Goal: Task Accomplishment & Management: Complete application form

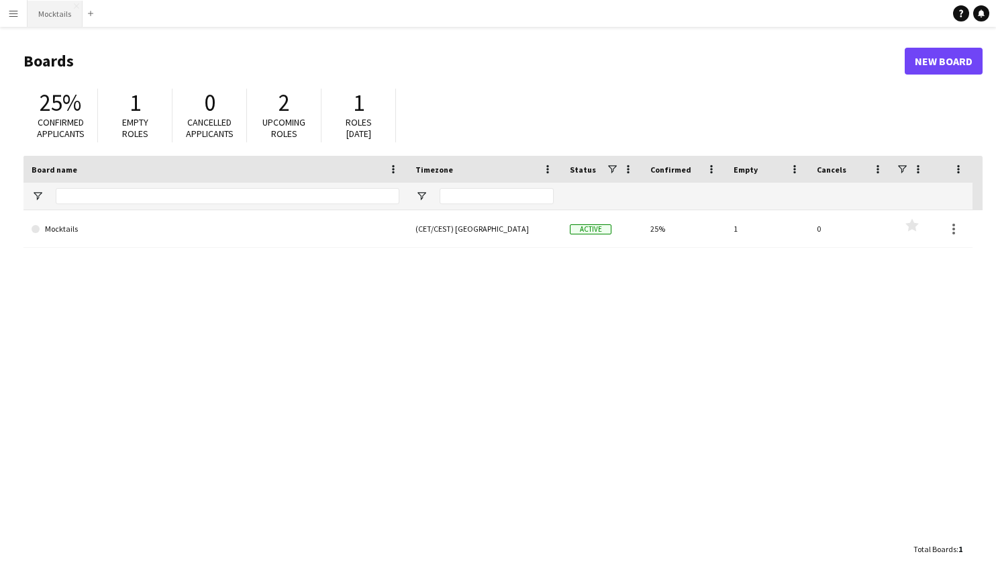
click at [56, 14] on button "Mocktails Close" at bounding box center [55, 14] width 55 height 26
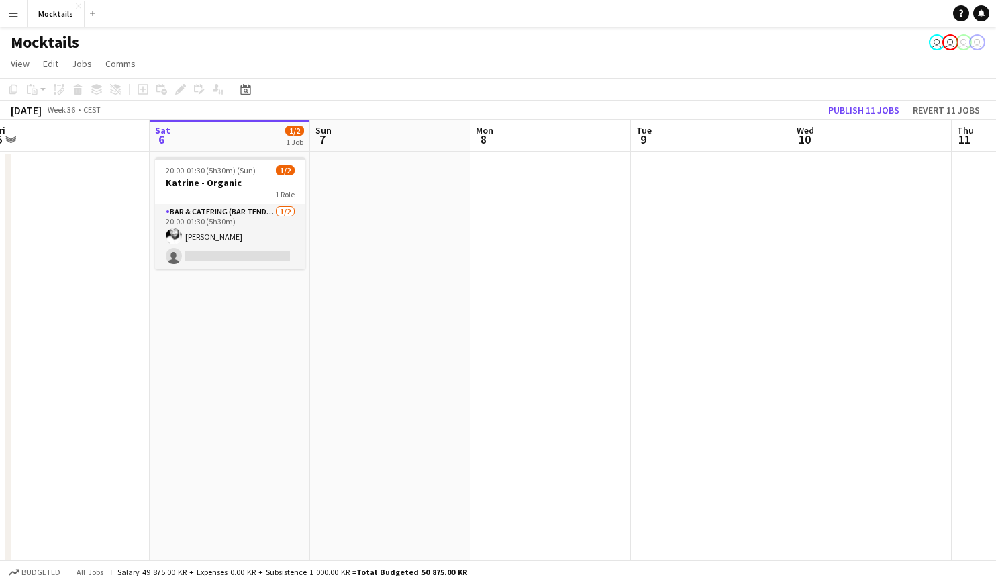
scroll to position [0, 336]
click at [191, 314] on app-date-cell "20:00-01:30 (5h30m) (Sun) 1/2 Katrine - Organic 1 Role Bar & Catering (Bar Tend…" at bounding box center [225, 369] width 160 height 435
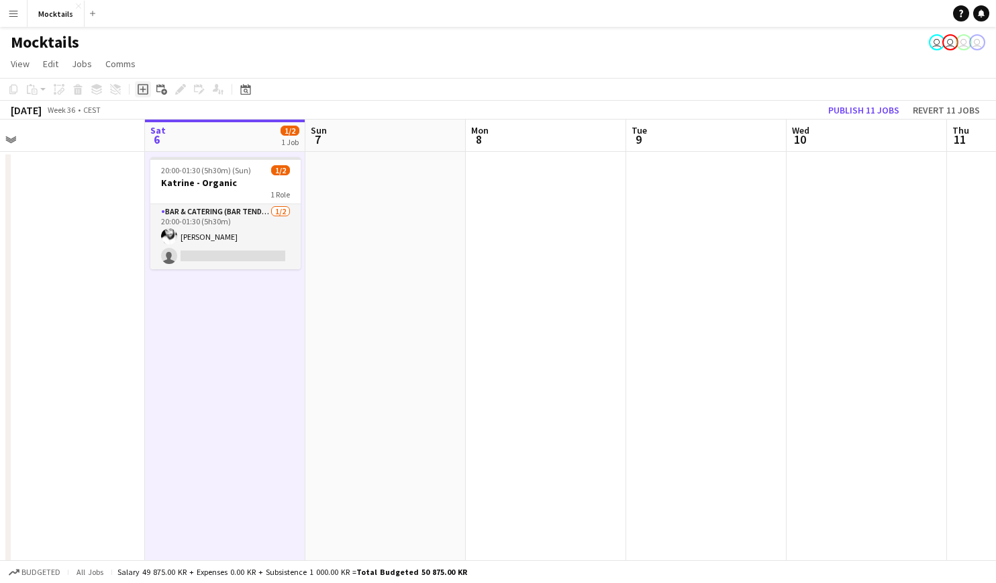
click at [144, 93] on icon "Add job" at bounding box center [143, 89] width 11 height 11
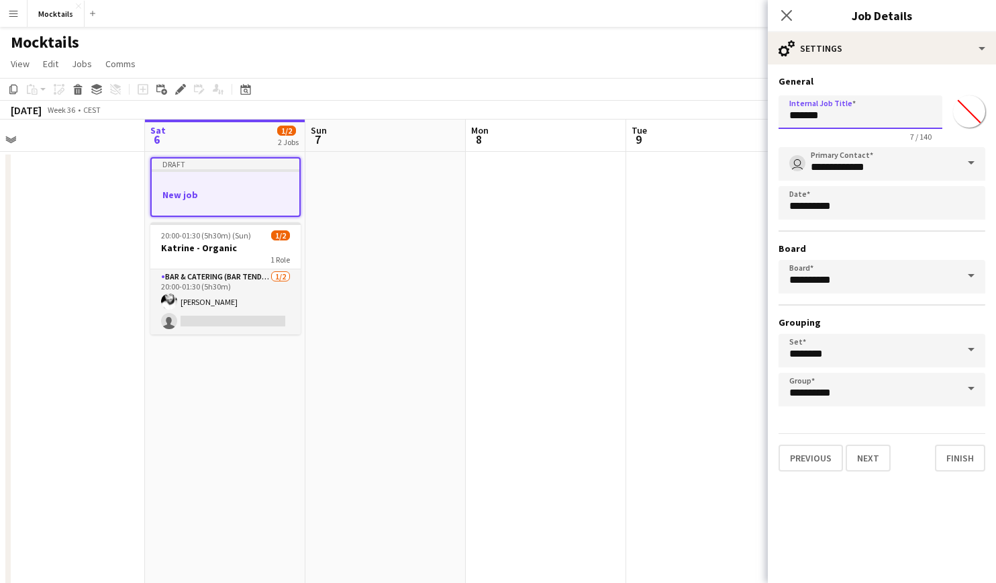
click at [845, 124] on input "*******" at bounding box center [861, 112] width 164 height 34
type input "*"
type input "**********"
click at [873, 469] on button "Next" at bounding box center [868, 457] width 45 height 27
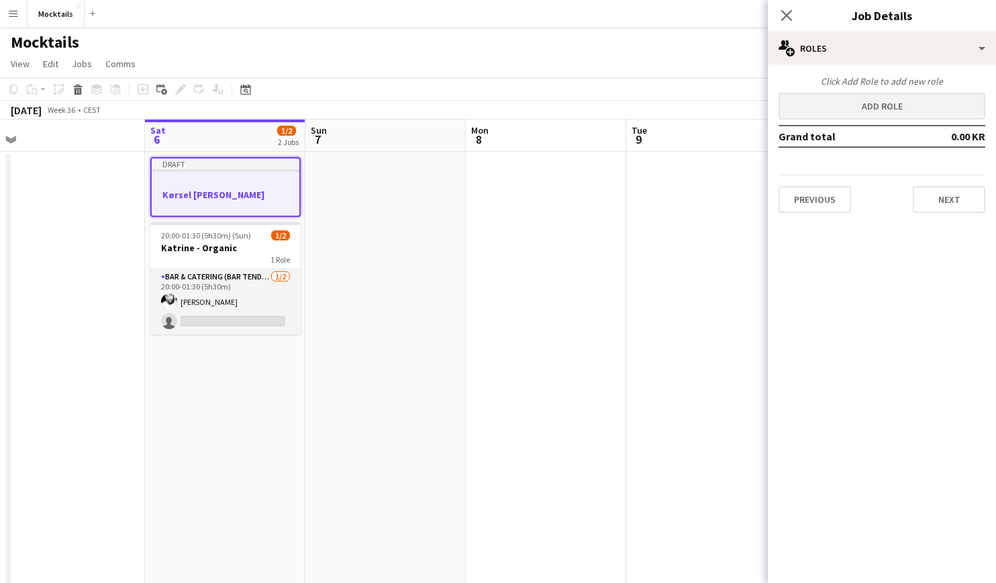
click at [842, 107] on button "Add role" at bounding box center [882, 106] width 207 height 27
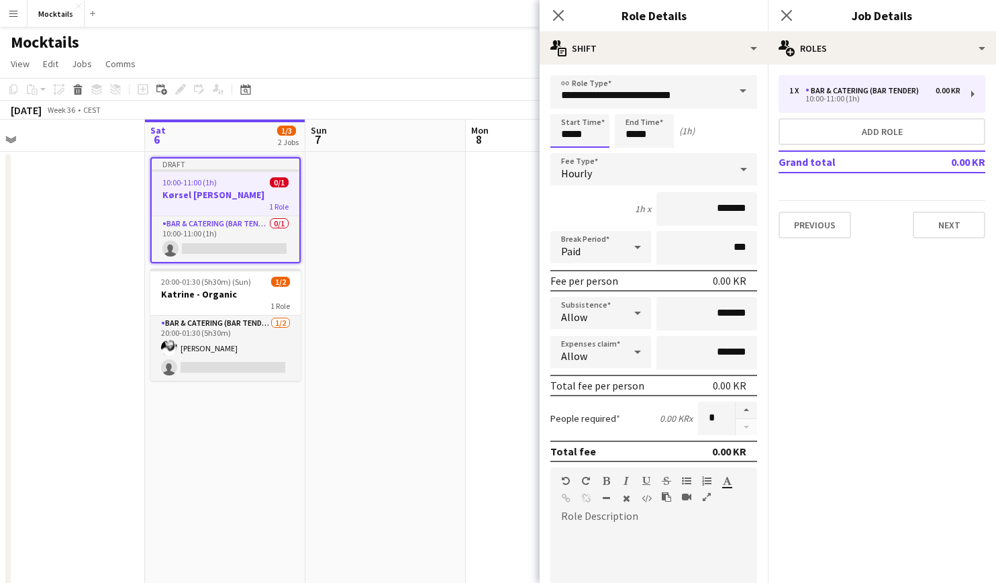
click at [567, 135] on input "*****" at bounding box center [579, 131] width 59 height 34
type input "*****"
click at [633, 140] on input "*****" at bounding box center [644, 131] width 59 height 34
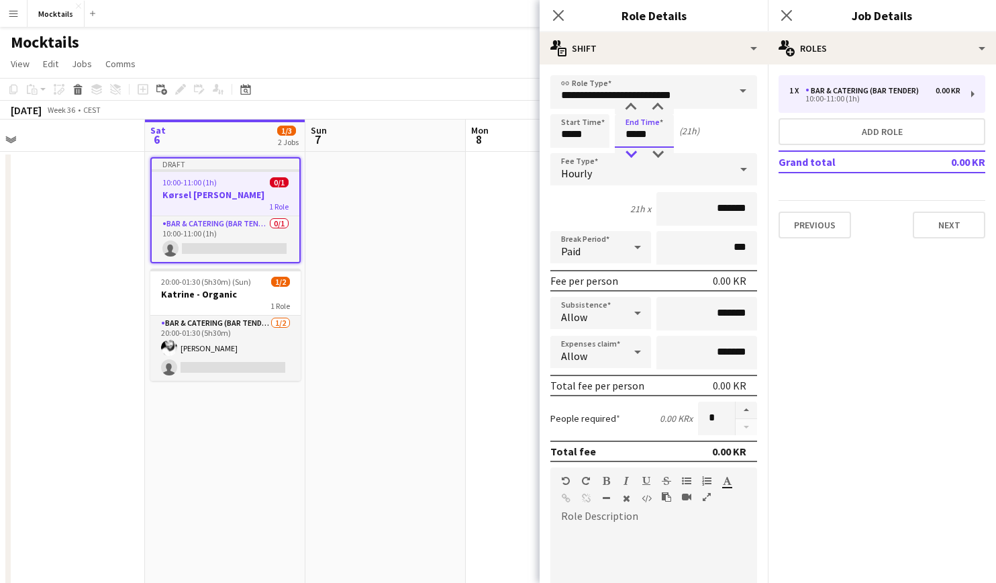
click at [632, 154] on div at bounding box center [631, 154] width 27 height 13
click at [630, 109] on div at bounding box center [631, 107] width 27 height 13
click at [630, 154] on div at bounding box center [631, 154] width 27 height 13
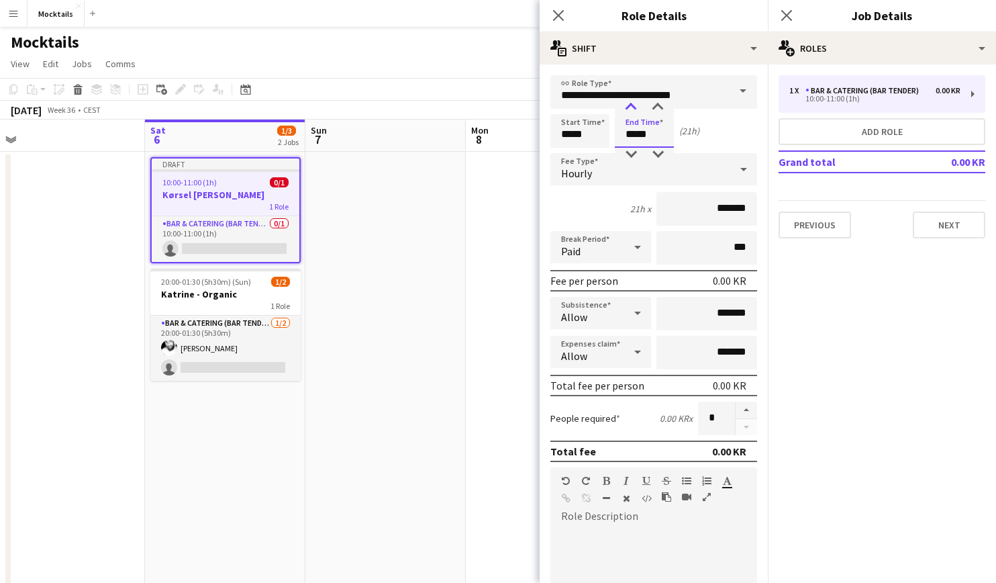
click at [634, 113] on div at bounding box center [631, 107] width 27 height 13
click at [633, 154] on div at bounding box center [631, 154] width 27 height 13
click at [634, 109] on div at bounding box center [631, 107] width 27 height 13
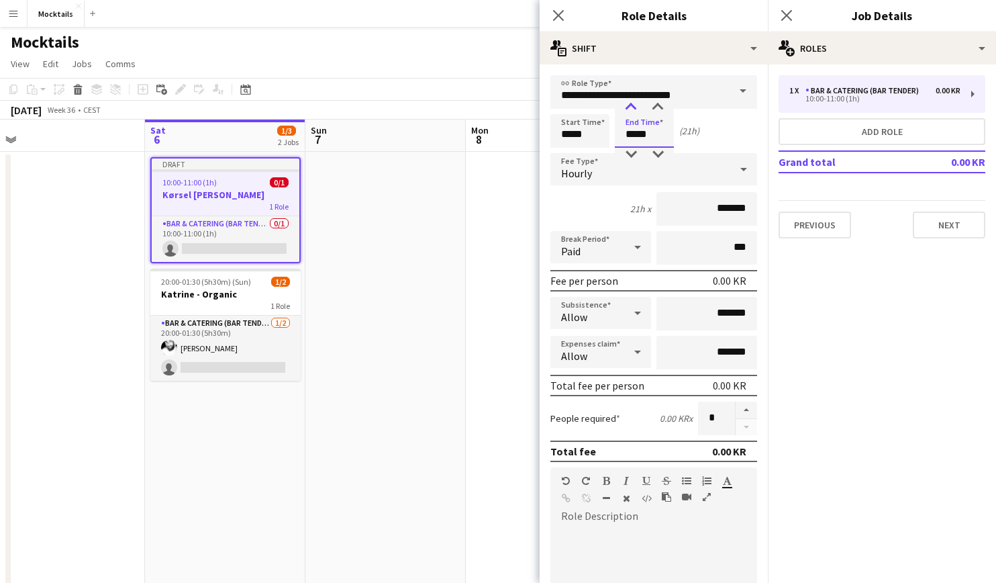
click at [634, 109] on div at bounding box center [631, 107] width 27 height 13
click at [630, 155] on div at bounding box center [631, 154] width 27 height 13
click at [632, 110] on div at bounding box center [631, 107] width 27 height 13
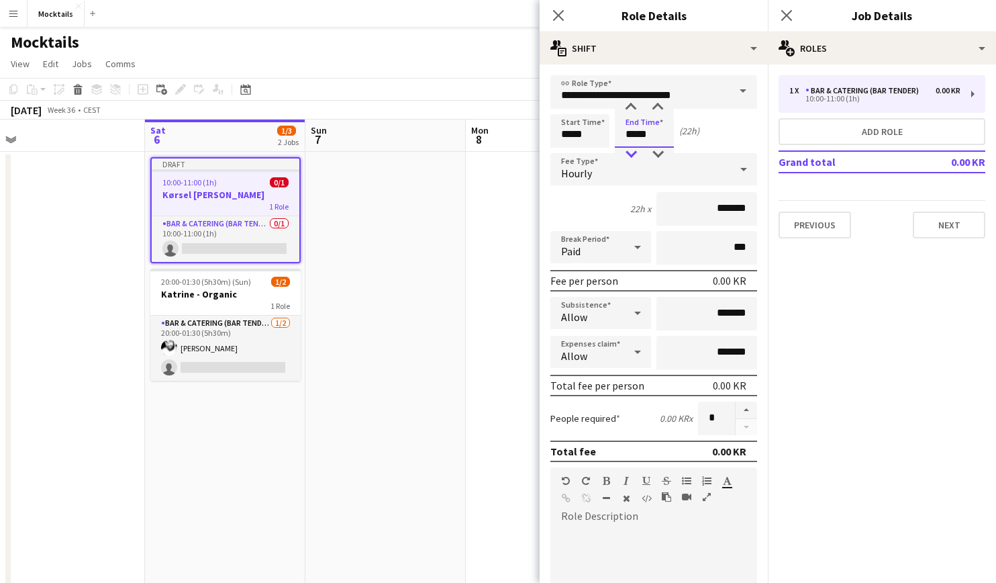
click at [630, 154] on div at bounding box center [631, 154] width 27 height 13
click at [632, 109] on div at bounding box center [631, 107] width 27 height 13
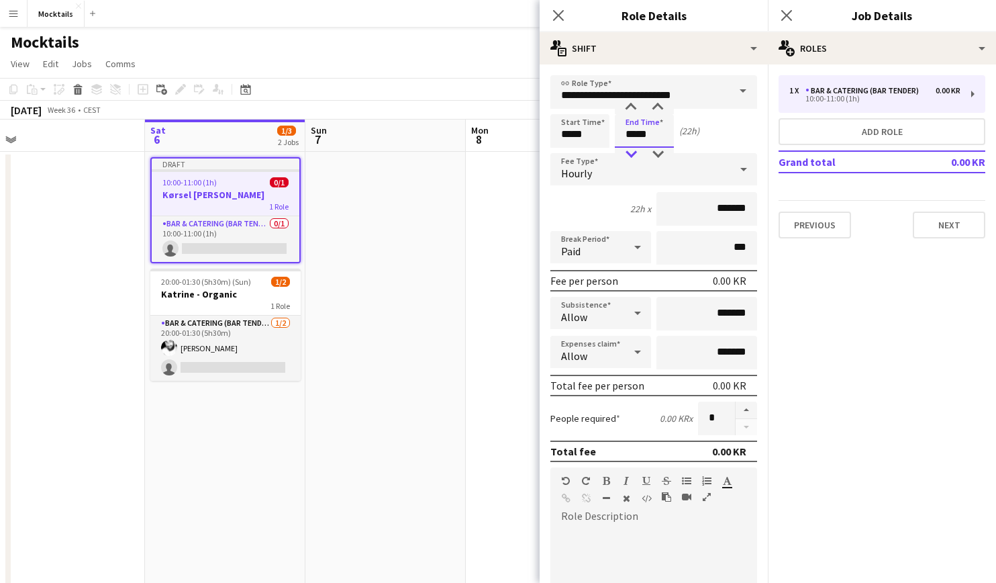
click at [628, 155] on div at bounding box center [631, 154] width 27 height 13
click at [633, 103] on div at bounding box center [631, 107] width 27 height 13
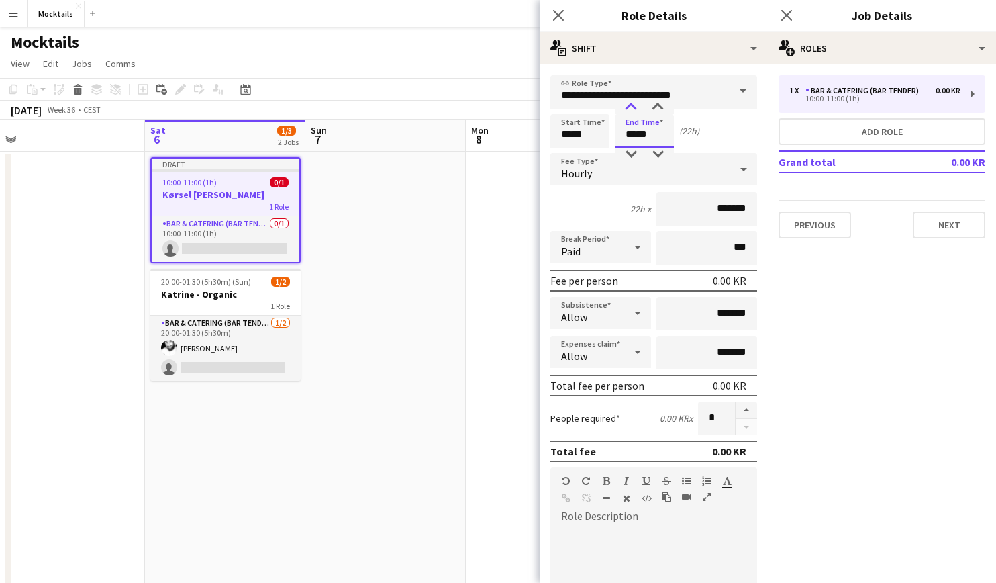
click at [633, 103] on div at bounding box center [631, 107] width 27 height 13
click at [633, 158] on div at bounding box center [631, 154] width 27 height 13
click at [632, 156] on div at bounding box center [631, 154] width 27 height 13
click at [633, 107] on div at bounding box center [631, 107] width 27 height 13
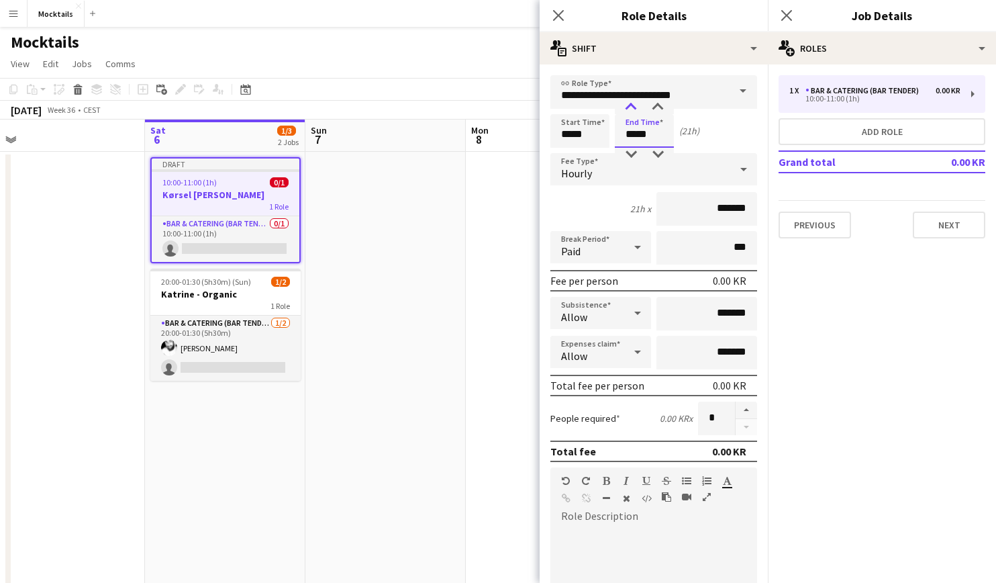
click at [633, 107] on div at bounding box center [631, 107] width 27 height 13
click at [633, 156] on div at bounding box center [631, 154] width 27 height 13
click at [631, 110] on div at bounding box center [631, 107] width 27 height 13
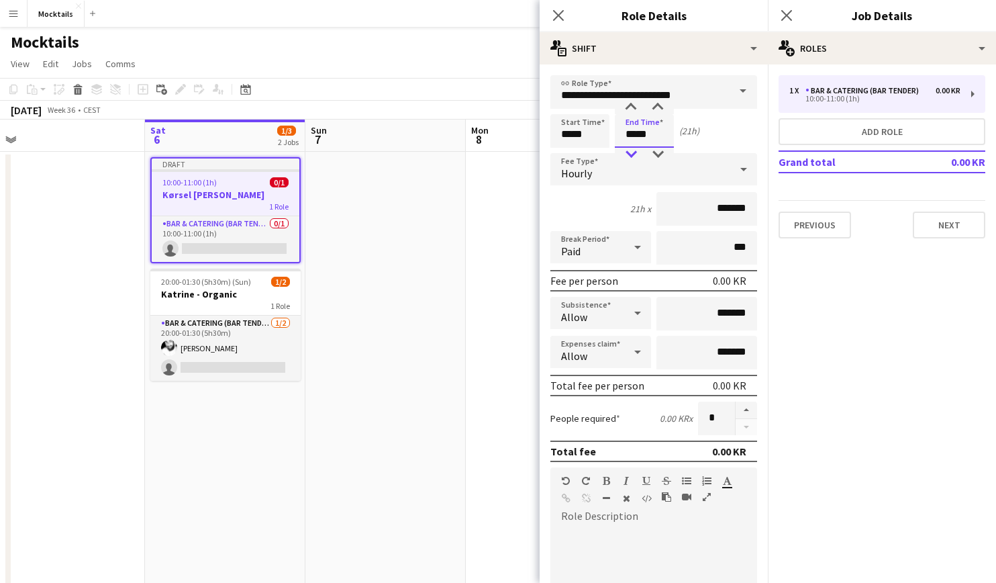
click at [631, 154] on div at bounding box center [631, 154] width 27 height 13
click at [633, 108] on div at bounding box center [631, 107] width 27 height 13
click at [633, 155] on div at bounding box center [631, 154] width 27 height 13
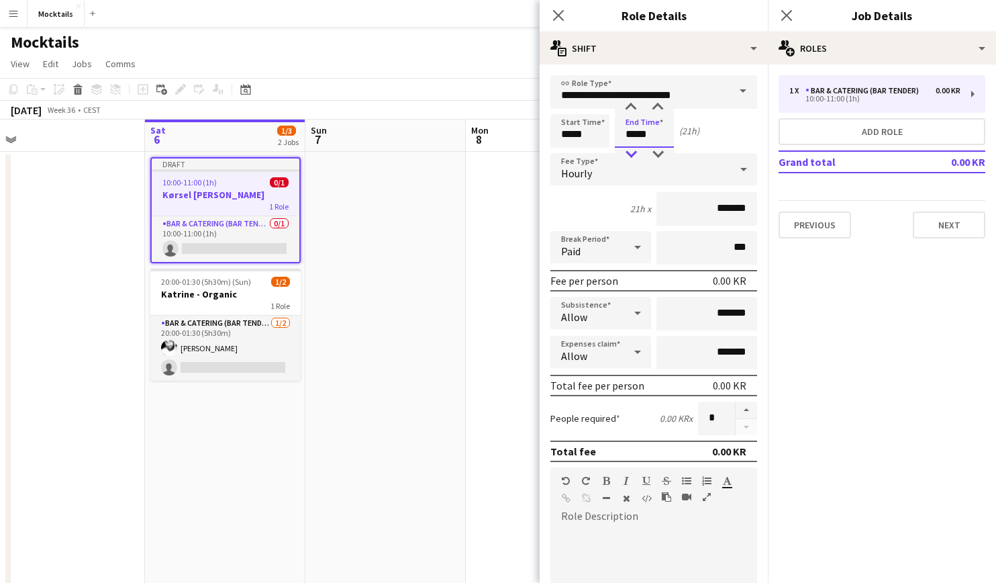
click at [633, 155] on div at bounding box center [631, 154] width 27 height 13
click at [629, 107] on div at bounding box center [631, 107] width 27 height 13
click at [630, 155] on div at bounding box center [631, 154] width 27 height 13
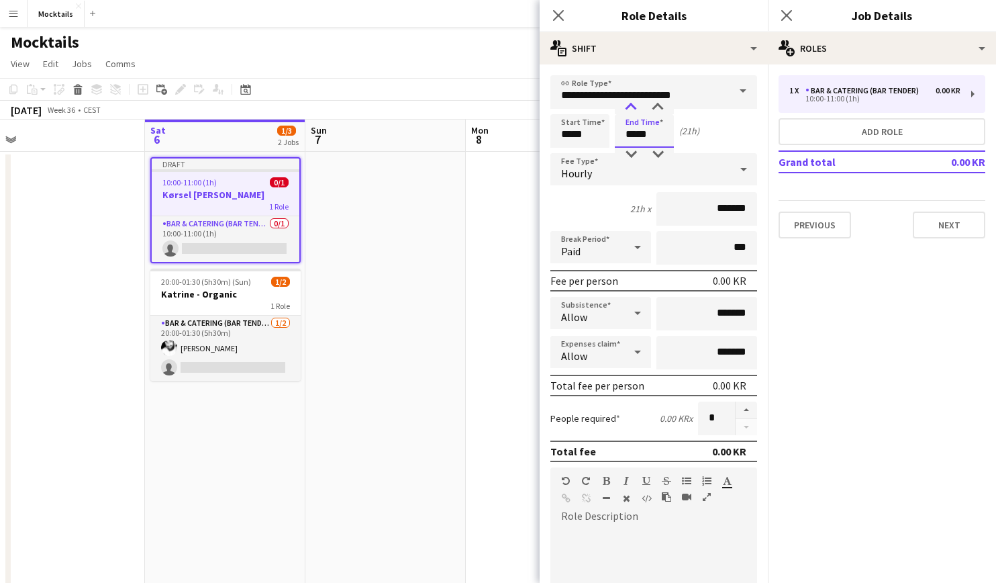
click at [632, 109] on div at bounding box center [631, 107] width 27 height 13
click at [632, 152] on div at bounding box center [631, 154] width 27 height 13
click at [632, 109] on div at bounding box center [631, 107] width 27 height 13
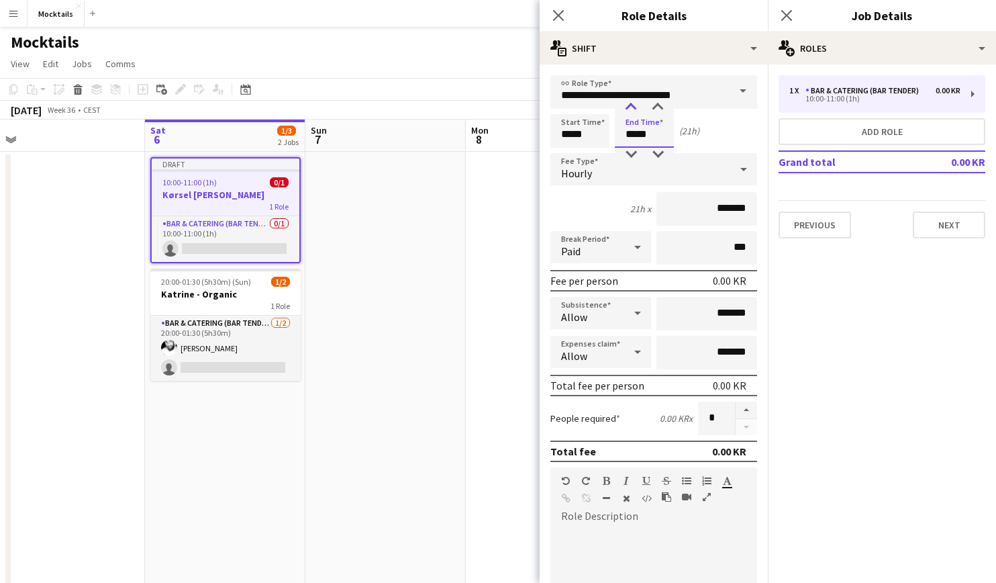
click at [632, 109] on div at bounding box center [631, 107] width 27 height 13
click at [632, 157] on div at bounding box center [631, 154] width 27 height 13
click at [632, 105] on div at bounding box center [631, 107] width 27 height 13
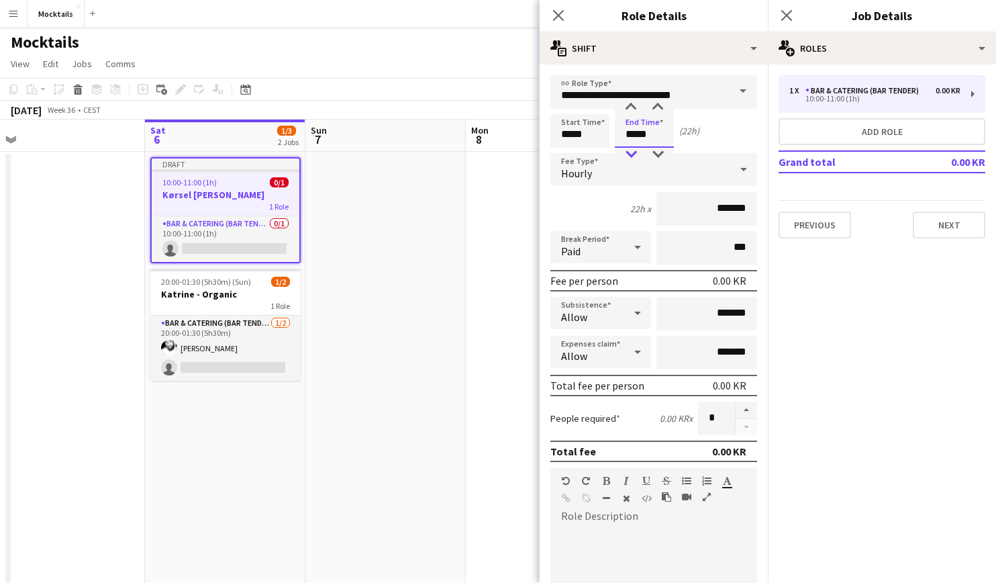
click at [632, 154] on div at bounding box center [631, 154] width 27 height 13
click at [631, 131] on input "*****" at bounding box center [644, 131] width 59 height 34
type input "*****"
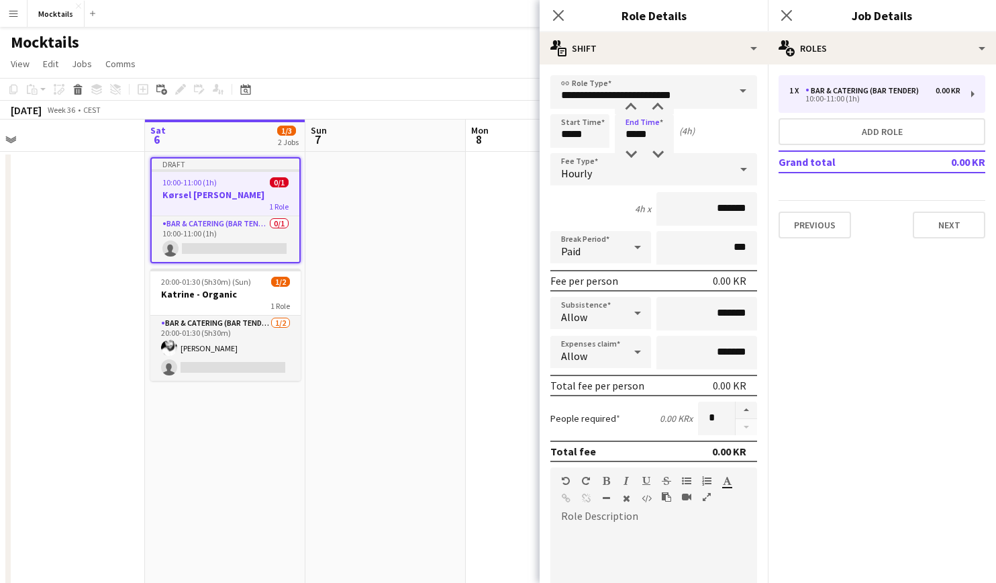
click at [730, 113] on form "**********" at bounding box center [654, 492] width 228 height 834
click at [565, 137] on input "*****" at bounding box center [579, 131] width 59 height 34
type input "*****"
click at [569, 151] on div at bounding box center [566, 154] width 27 height 13
click at [722, 126] on div "Start Time ***** End Time ***** (5h)" at bounding box center [653, 131] width 207 height 34
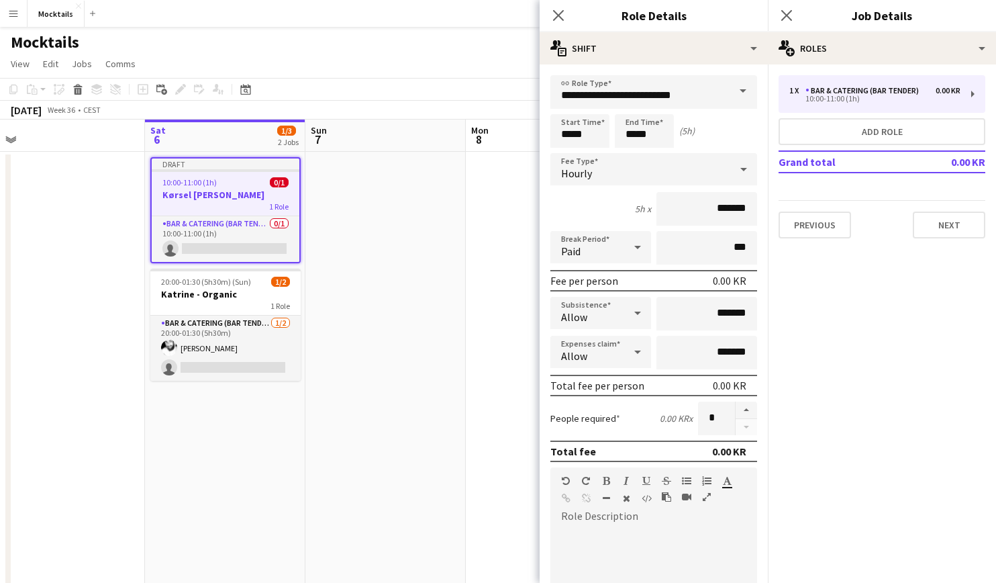
click at [824, 228] on button "Previous" at bounding box center [815, 224] width 72 height 27
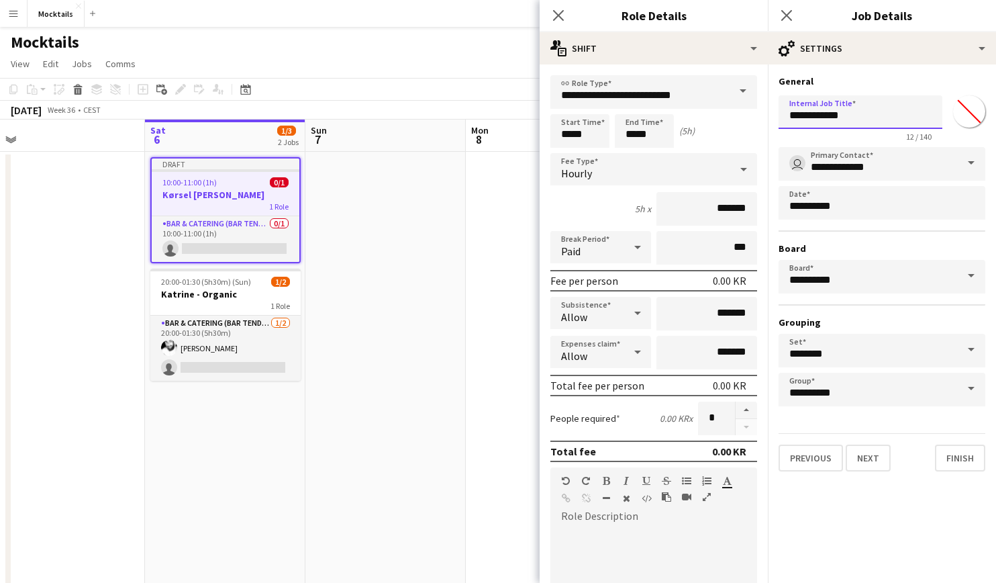
click at [852, 120] on input "**********" at bounding box center [861, 112] width 164 height 34
type input "**********"
click at [883, 463] on button "Next" at bounding box center [868, 457] width 45 height 27
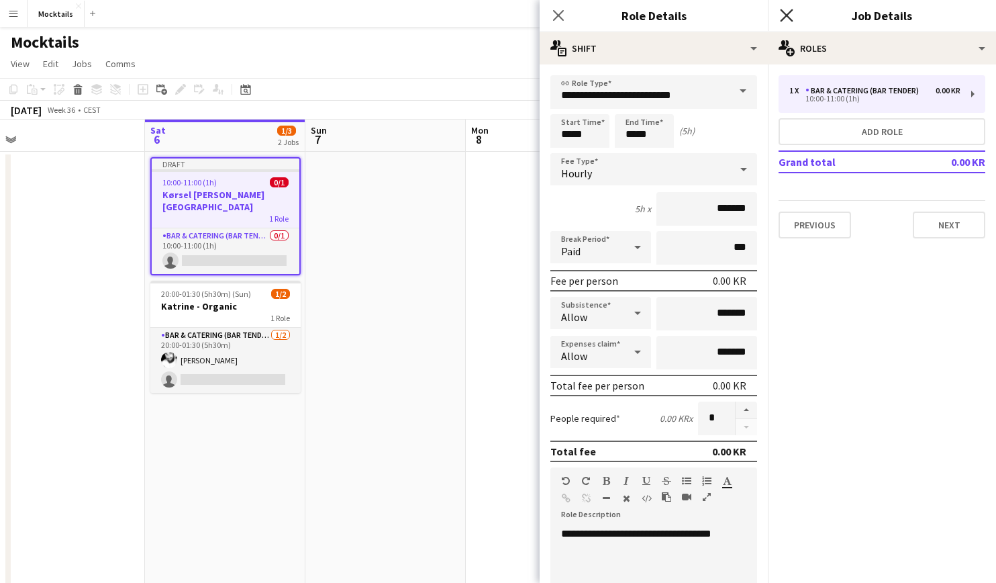
click at [789, 20] on icon "Close pop-in" at bounding box center [786, 15] width 13 height 13
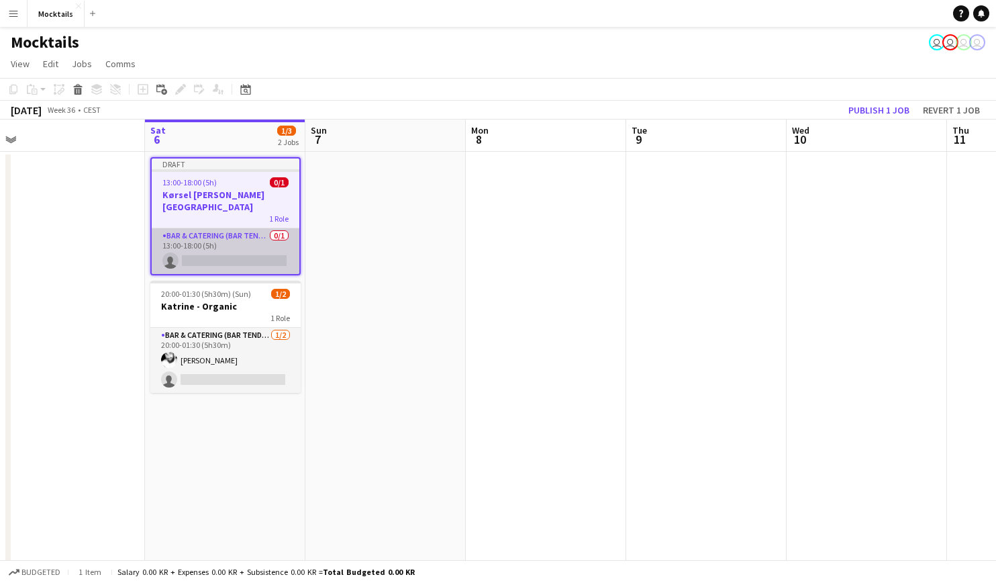
click at [223, 248] on app-card-role "Bar & Catering (Bar Tender) 0/1 13:00-18:00 (5h) single-neutral-actions" at bounding box center [226, 251] width 148 height 46
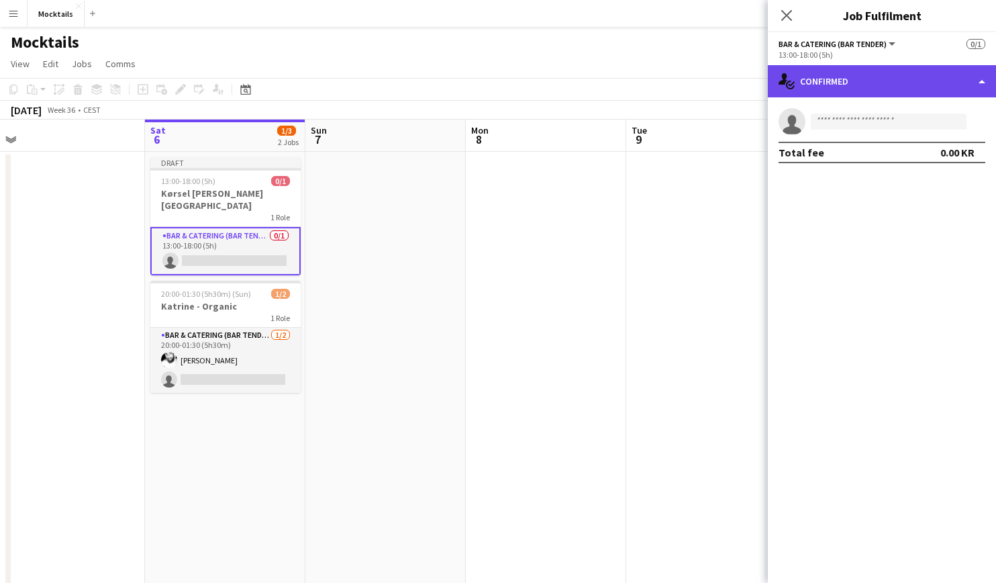
click at [864, 85] on div "single-neutral-actions-check-2 Confirmed" at bounding box center [882, 81] width 228 height 32
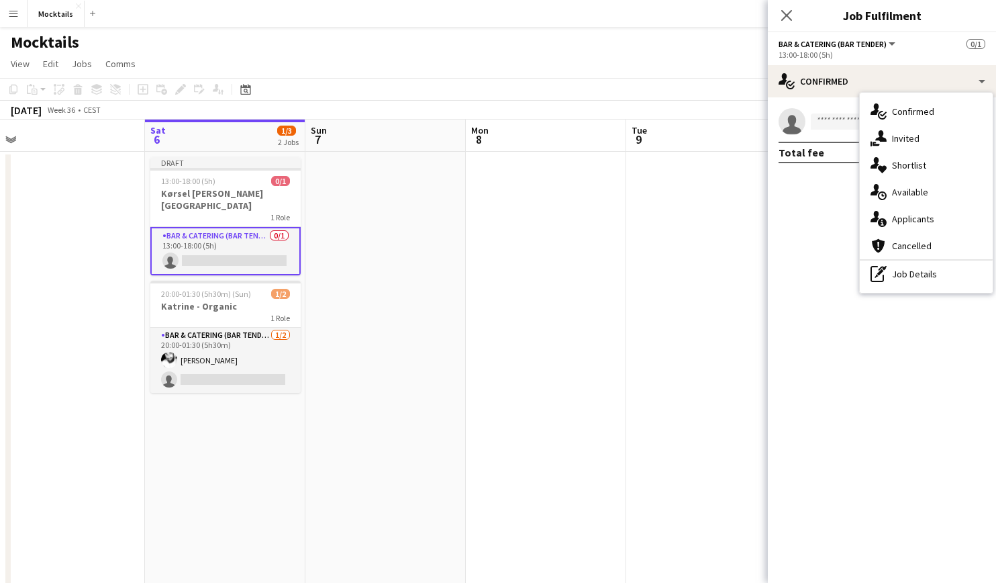
click at [236, 246] on app-card-role "Bar & Catering (Bar Tender) 0/1 13:00-18:00 (5h) single-neutral-actions" at bounding box center [225, 251] width 150 height 48
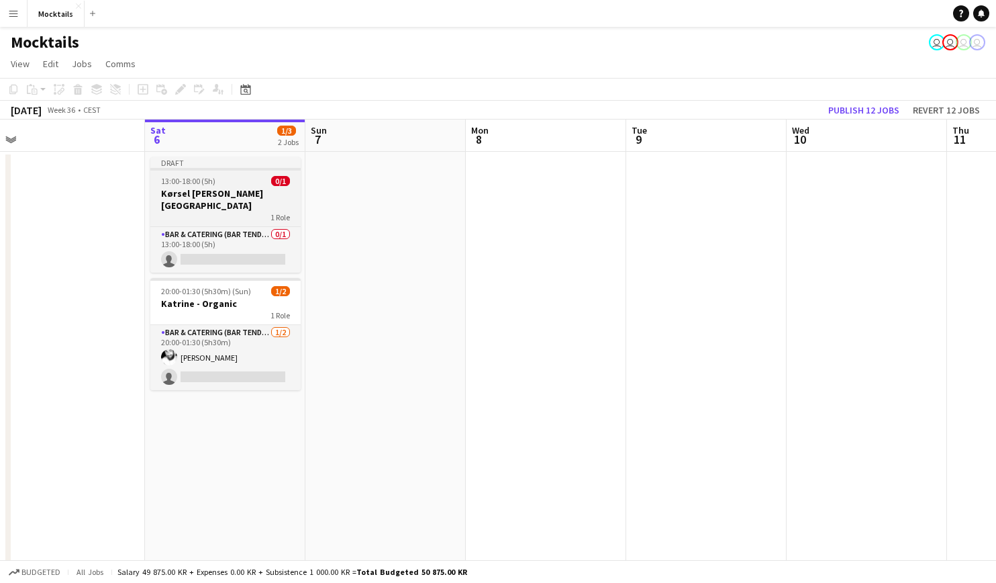
click at [244, 195] on h3 "Kørsel vagt Sjælland" at bounding box center [225, 199] width 150 height 24
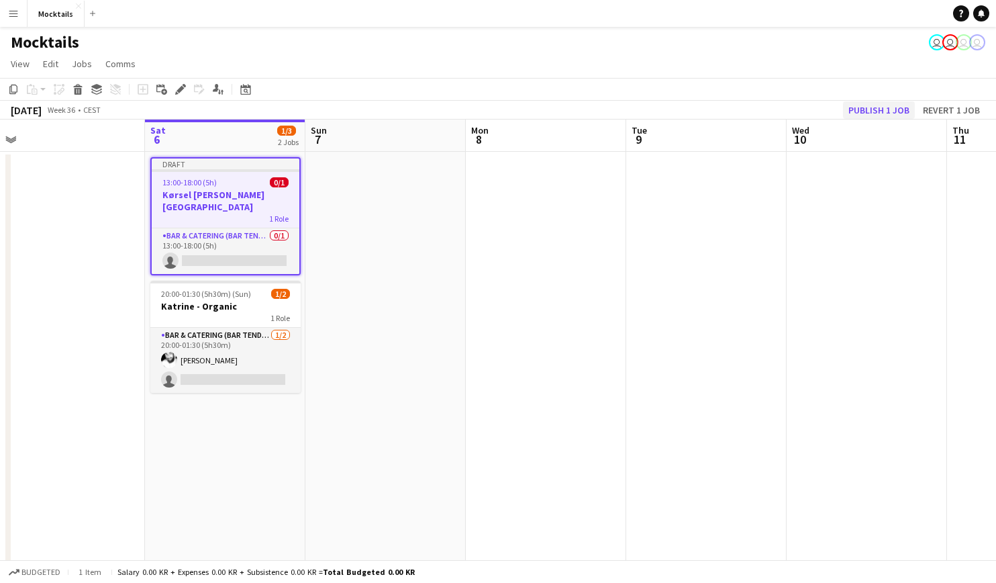
click at [870, 105] on button "Publish 1 job" at bounding box center [879, 109] width 72 height 17
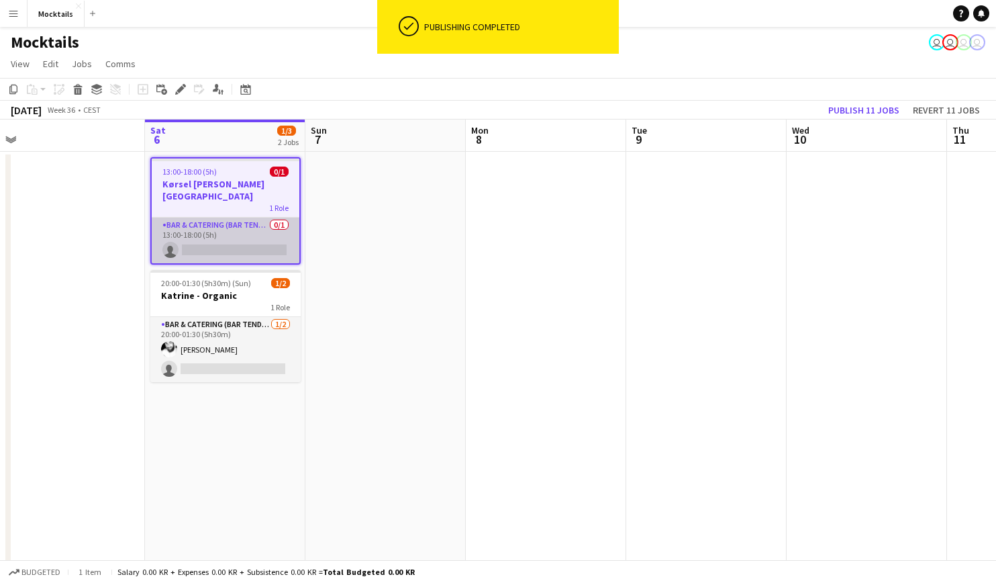
click at [254, 223] on app-card-role "Bar & Catering (Bar Tender) 0/1 13:00-18:00 (5h) single-neutral-actions" at bounding box center [226, 240] width 148 height 46
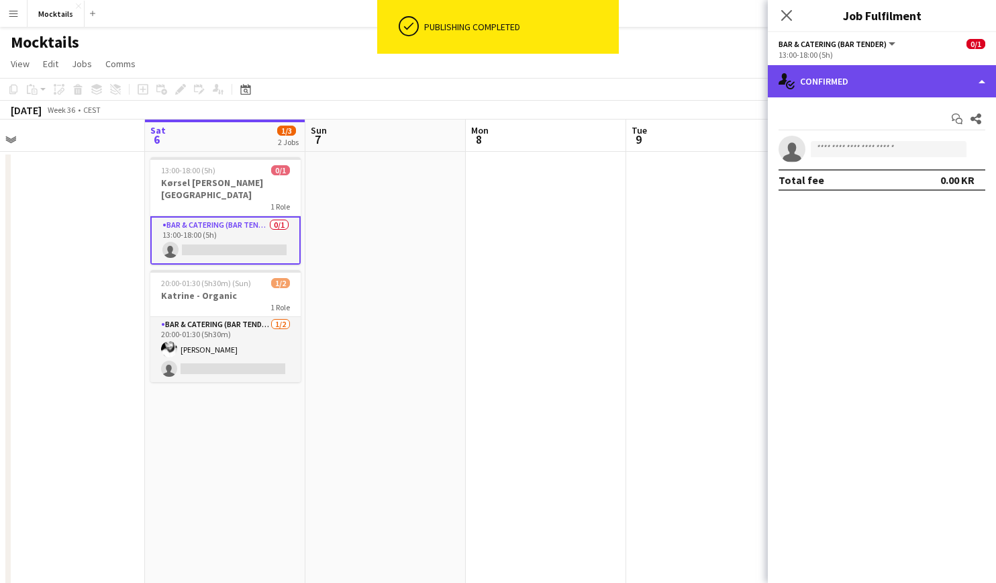
click at [851, 80] on div "single-neutral-actions-check-2 Confirmed" at bounding box center [882, 81] width 228 height 32
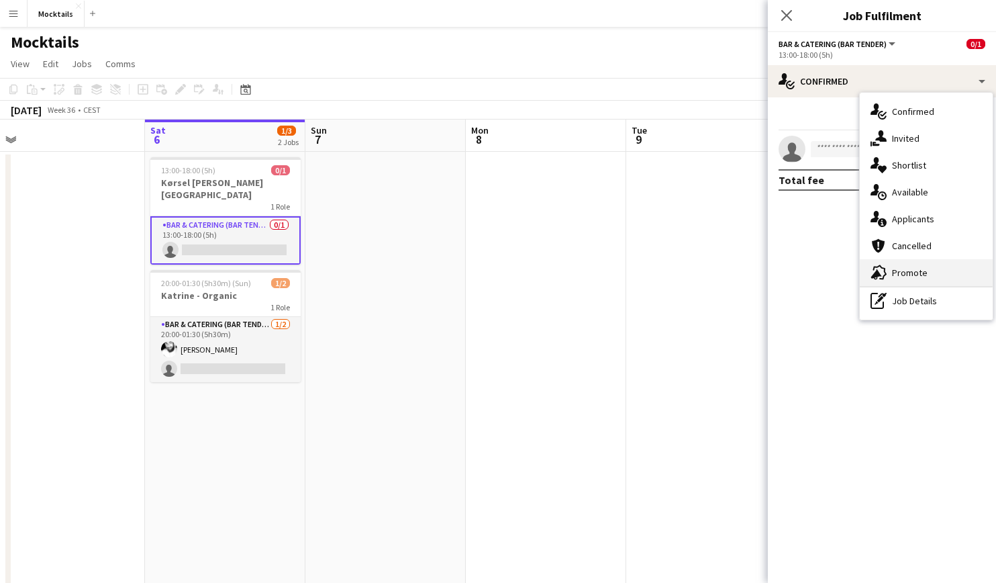
click at [908, 267] on span "Promote" at bounding box center [910, 272] width 36 height 12
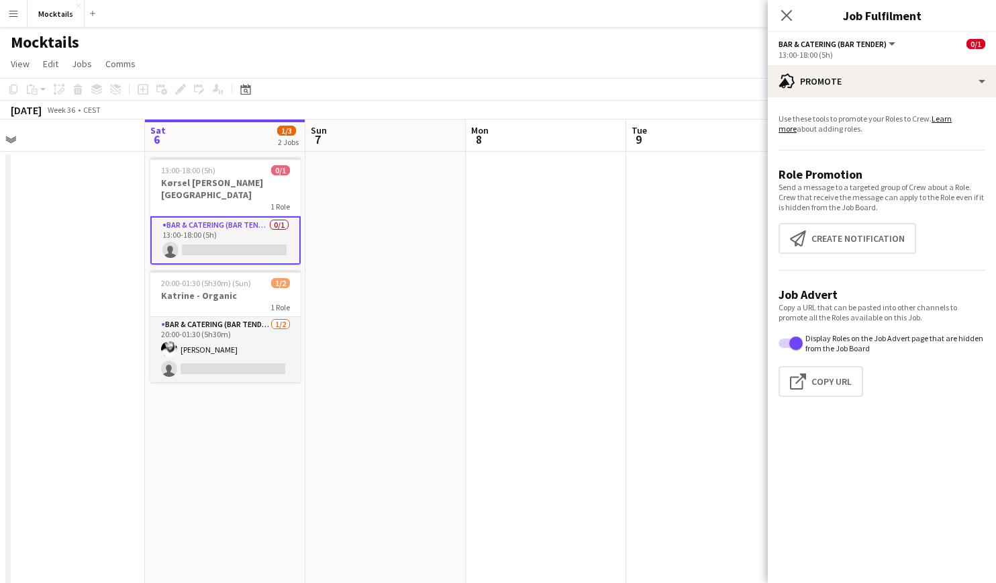
click at [855, 256] on app-promote-tab "Use these tools to promote your Roles to Crew. Learn more about adding roles. R…" at bounding box center [882, 257] width 228 height 299
click at [855, 250] on button "Create notification Create notification" at bounding box center [848, 238] width 138 height 31
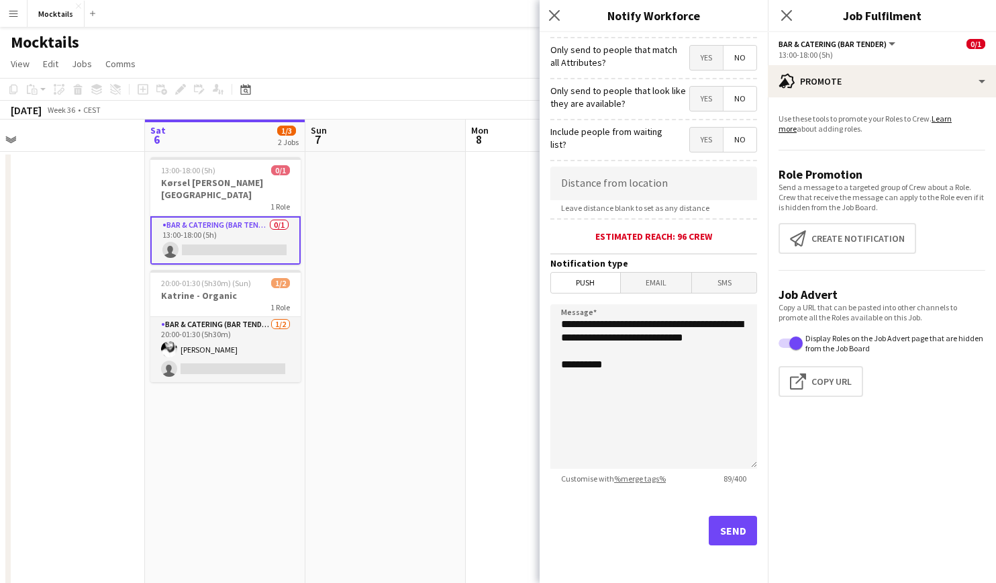
scroll to position [156, 0]
click at [730, 538] on button "Send" at bounding box center [733, 531] width 48 height 30
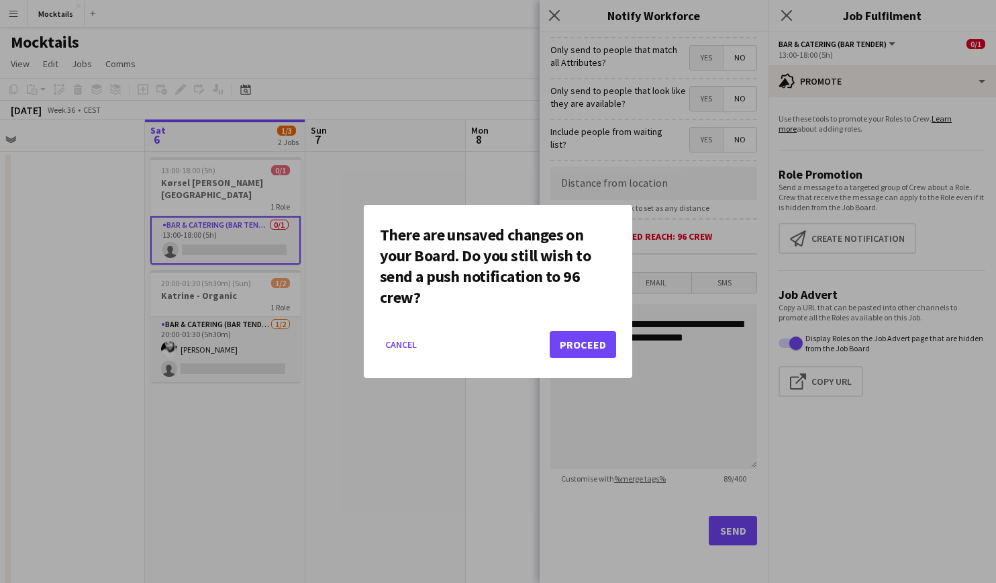
click at [569, 336] on button "Proceed" at bounding box center [583, 344] width 66 height 27
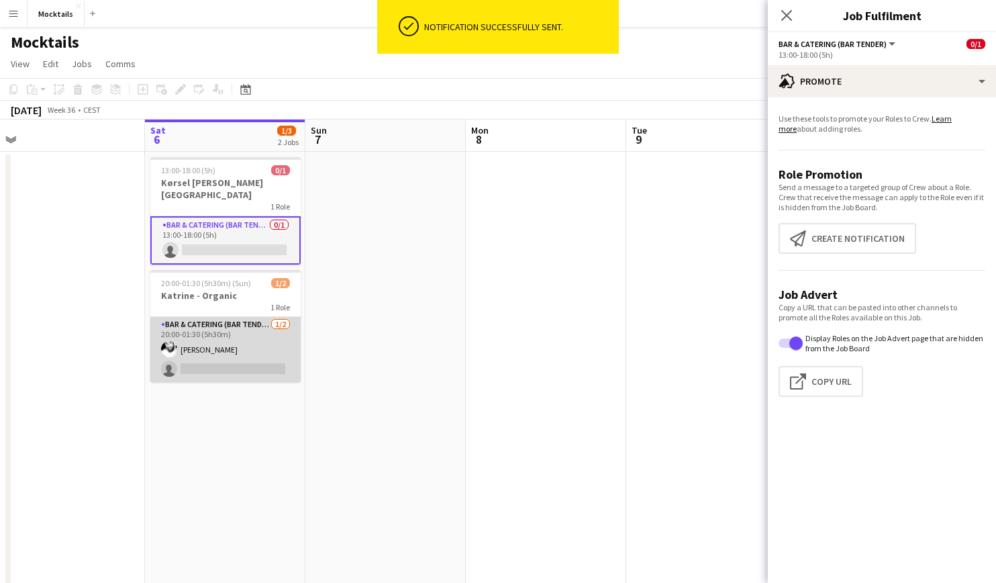
click at [195, 336] on app-card-role "Bar & Catering (Bar Tender) 1/2 20:00-01:30 (5h30m) Jimmy Torp single-neutral-a…" at bounding box center [225, 349] width 150 height 65
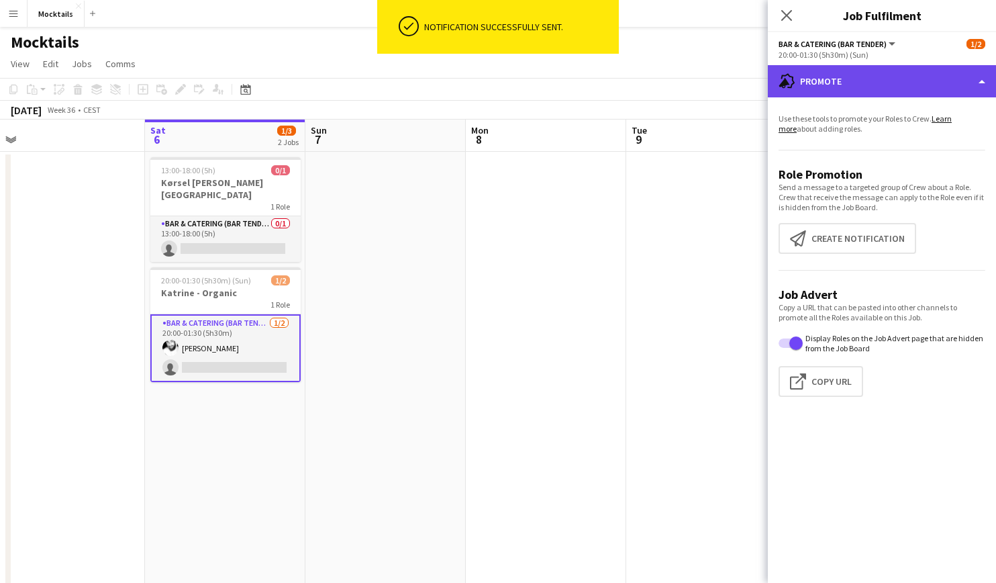
click at [857, 84] on div "advertising-megaphone Promote" at bounding box center [882, 81] width 228 height 32
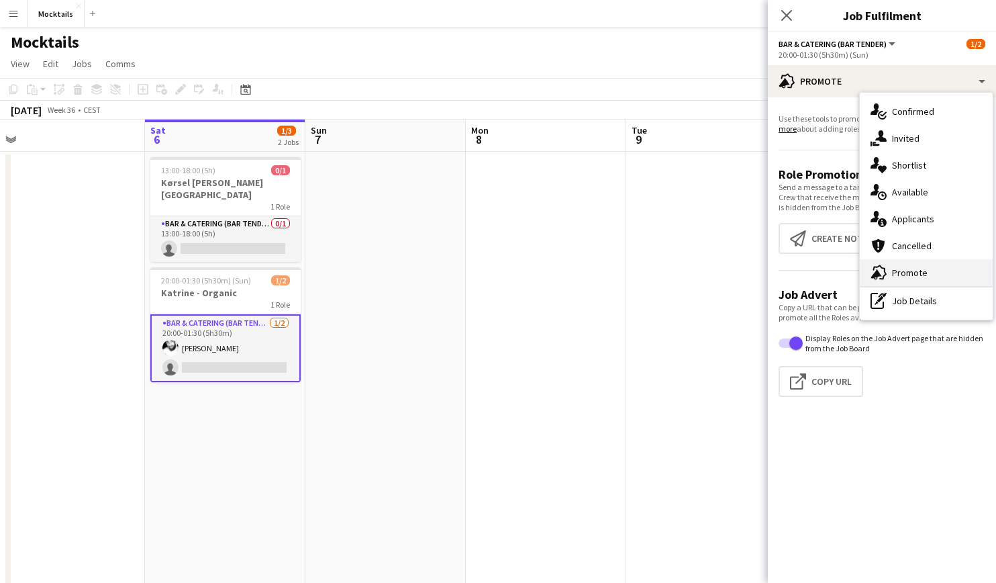
click at [901, 264] on div "advertising-megaphone Promote" at bounding box center [926, 272] width 133 height 27
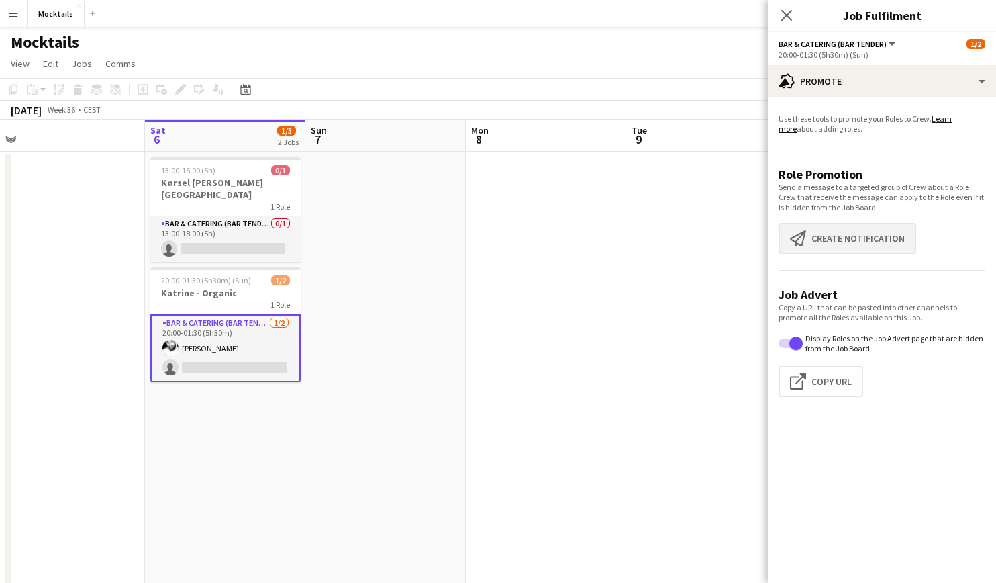
click at [873, 240] on button "Create notification Create notification" at bounding box center [848, 238] width 138 height 31
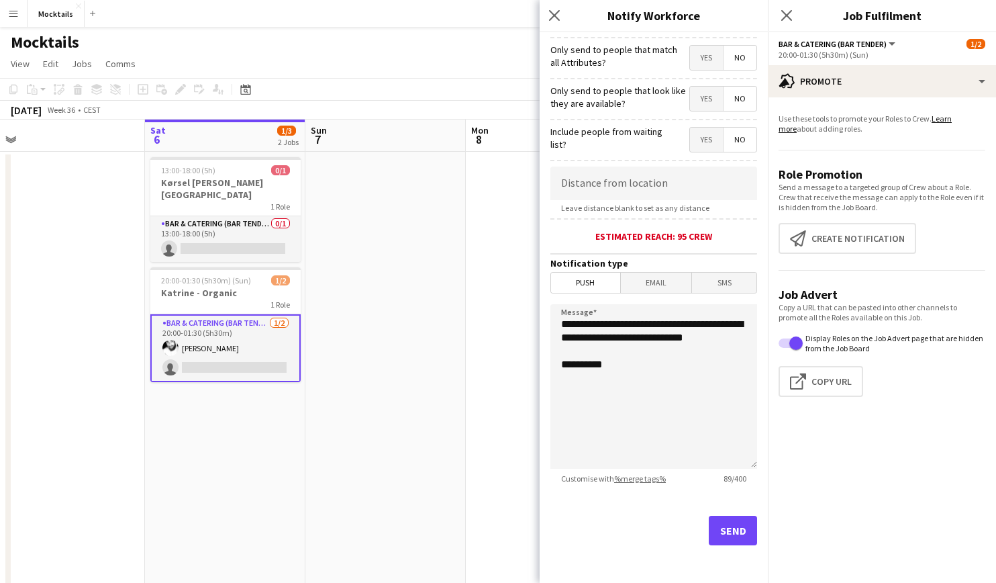
click at [745, 542] on button "Send" at bounding box center [733, 531] width 48 height 30
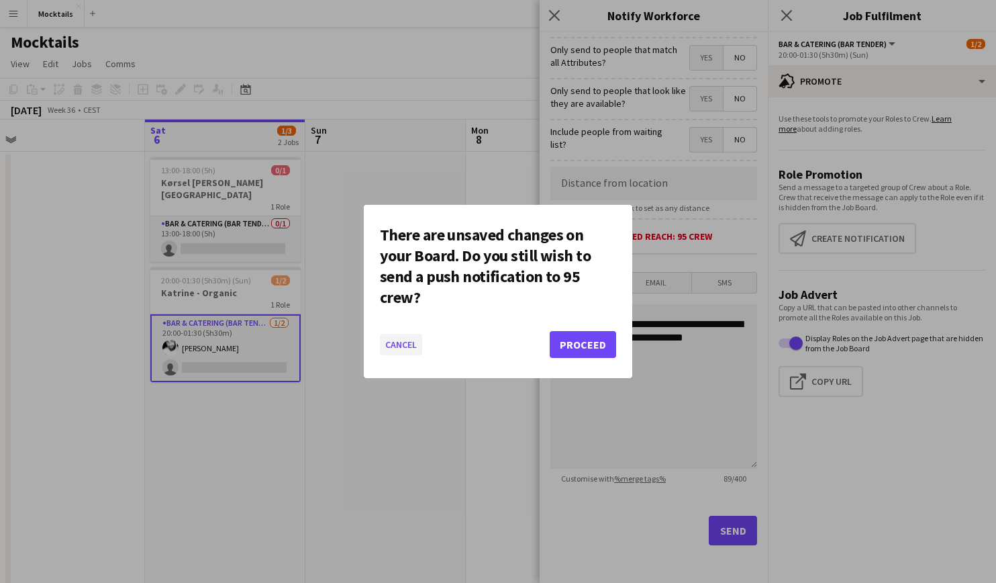
click at [410, 354] on button "Cancel" at bounding box center [401, 344] width 42 height 21
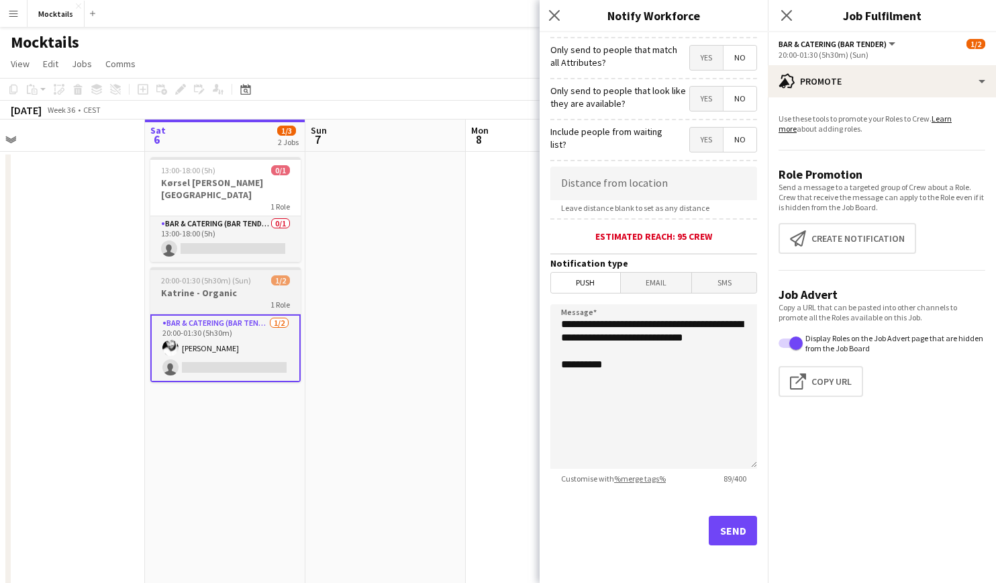
click at [202, 275] on span "20:00-01:30 (5h30m) (Sun)" at bounding box center [206, 280] width 90 height 10
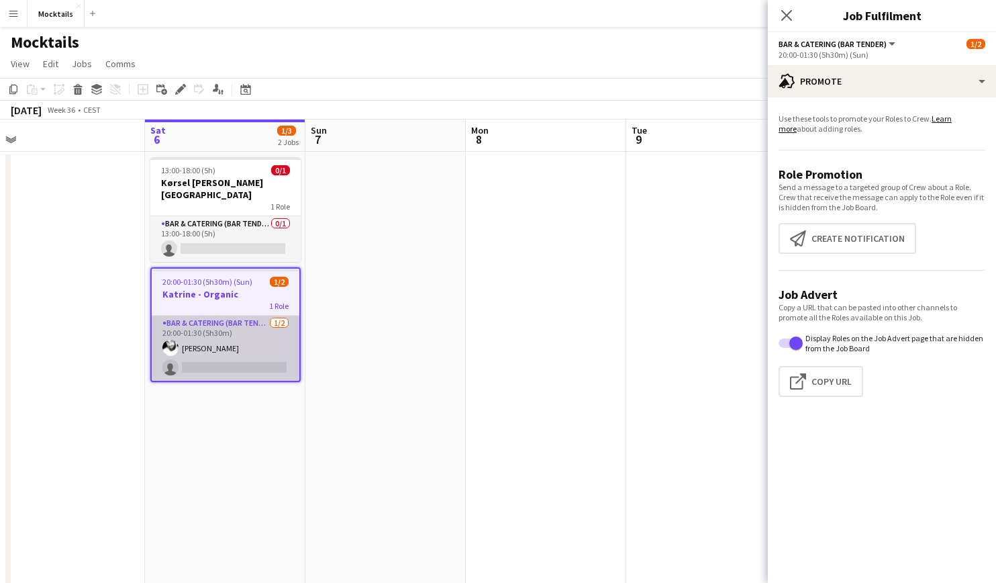
click at [227, 342] on app-card-role "Bar & Catering (Bar Tender) 1/2 20:00-01:30 (5h30m) Jimmy Torp single-neutral-a…" at bounding box center [226, 347] width 148 height 65
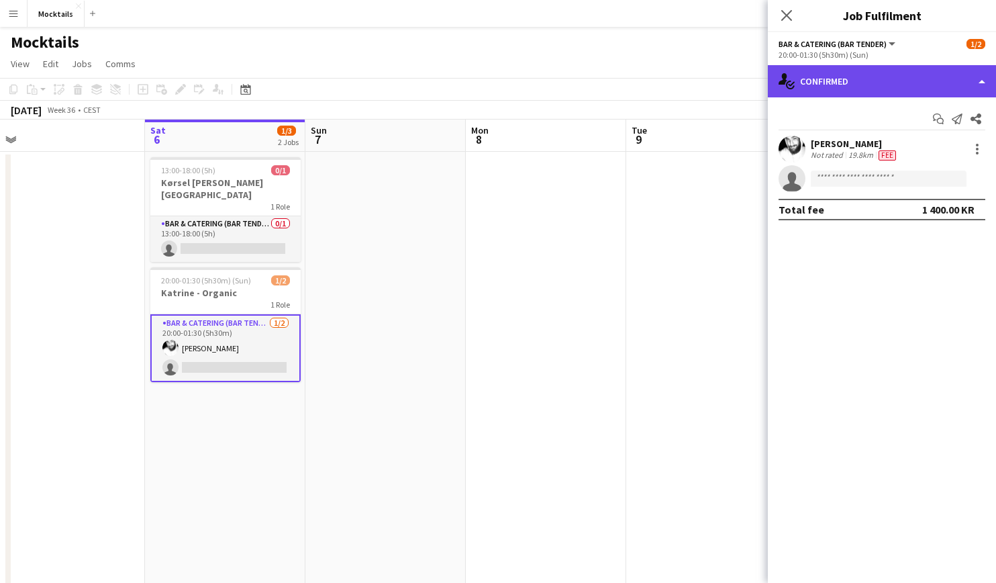
click at [820, 77] on div "single-neutral-actions-check-2 Confirmed" at bounding box center [882, 81] width 228 height 32
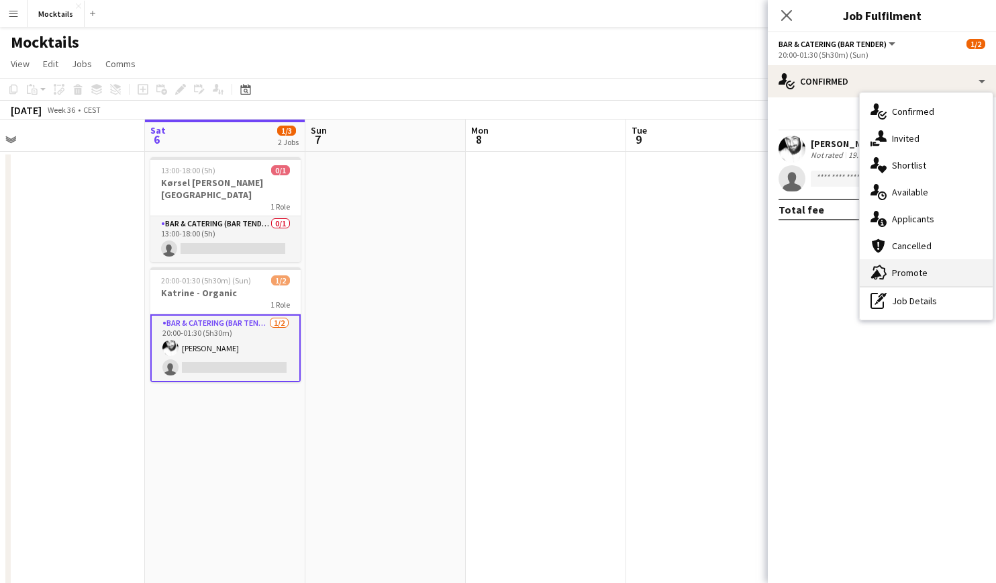
click at [909, 266] on div "advertising-megaphone Promote" at bounding box center [926, 272] width 133 height 27
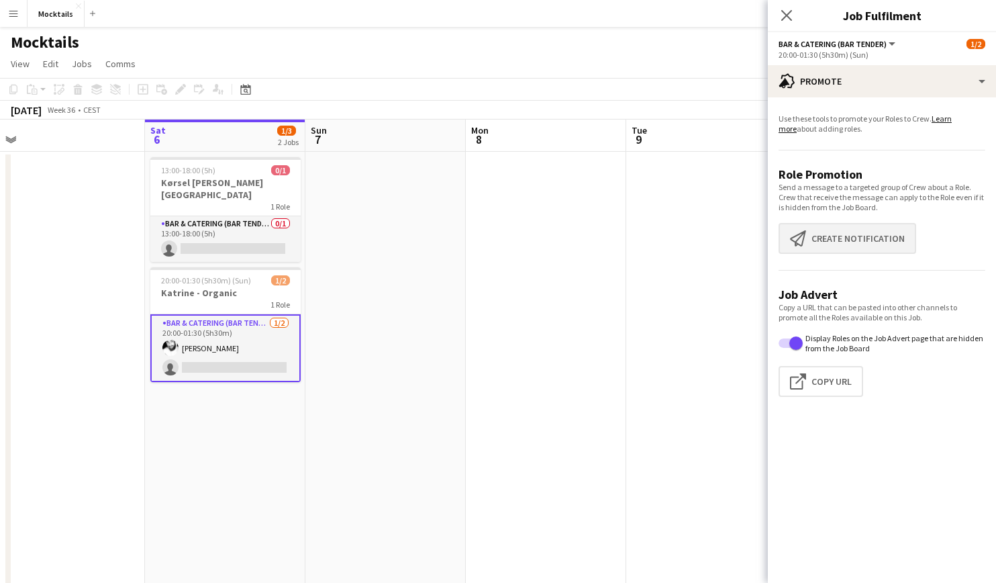
click at [849, 239] on button "Create notification Create notification" at bounding box center [848, 238] width 138 height 31
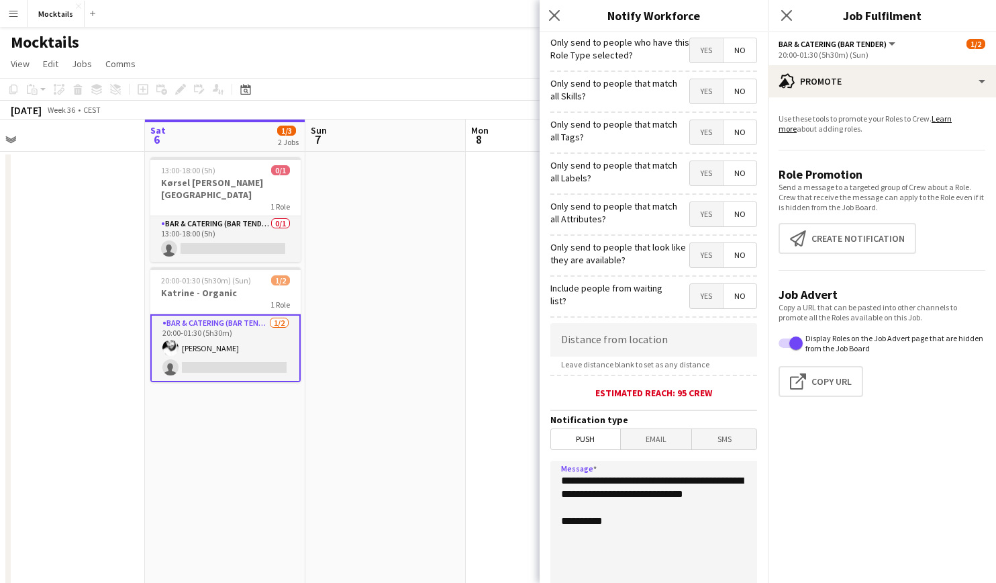
click at [561, 484] on textarea "**********" at bounding box center [653, 542] width 207 height 164
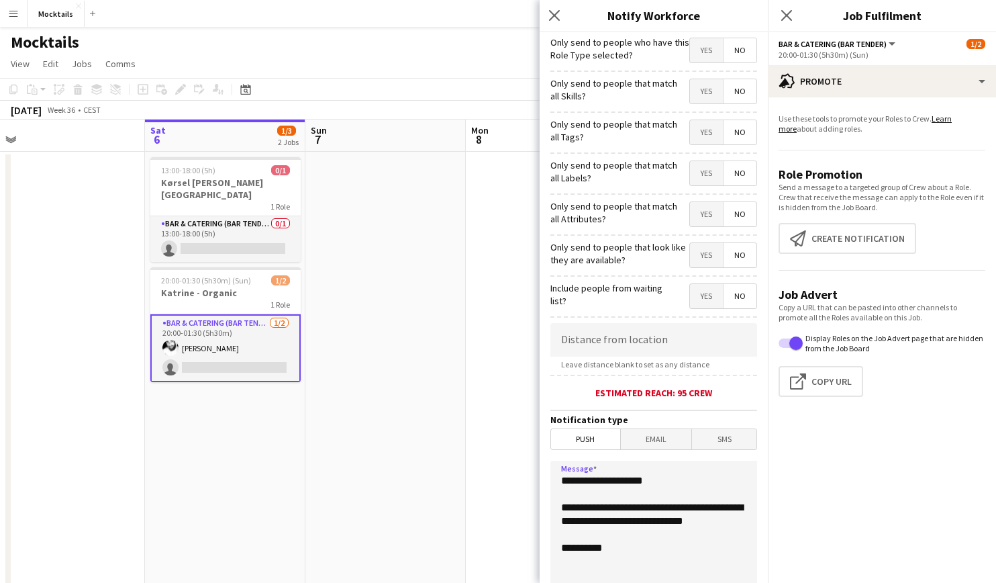
click at [630, 481] on textarea "**********" at bounding box center [653, 542] width 207 height 164
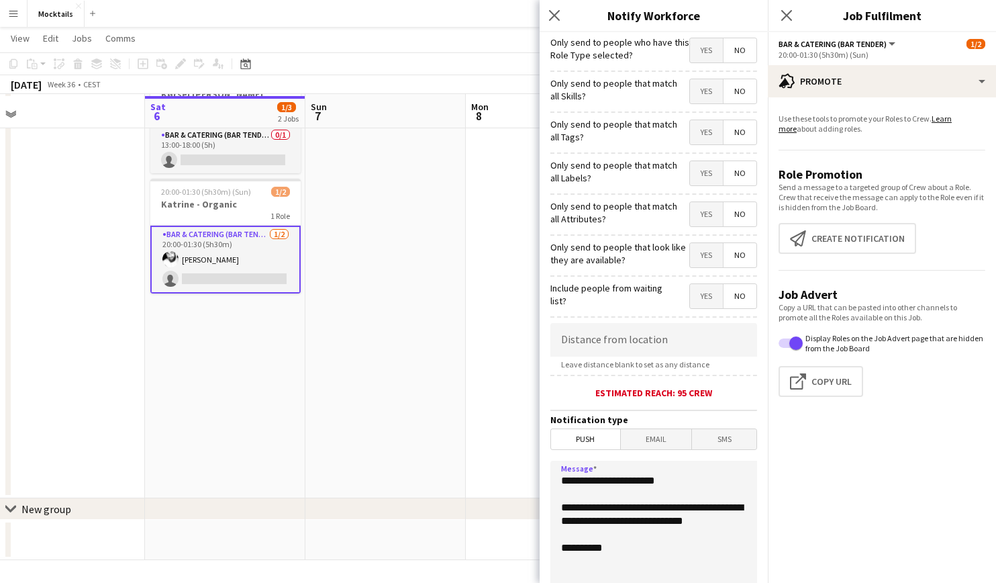
scroll to position [89, 0]
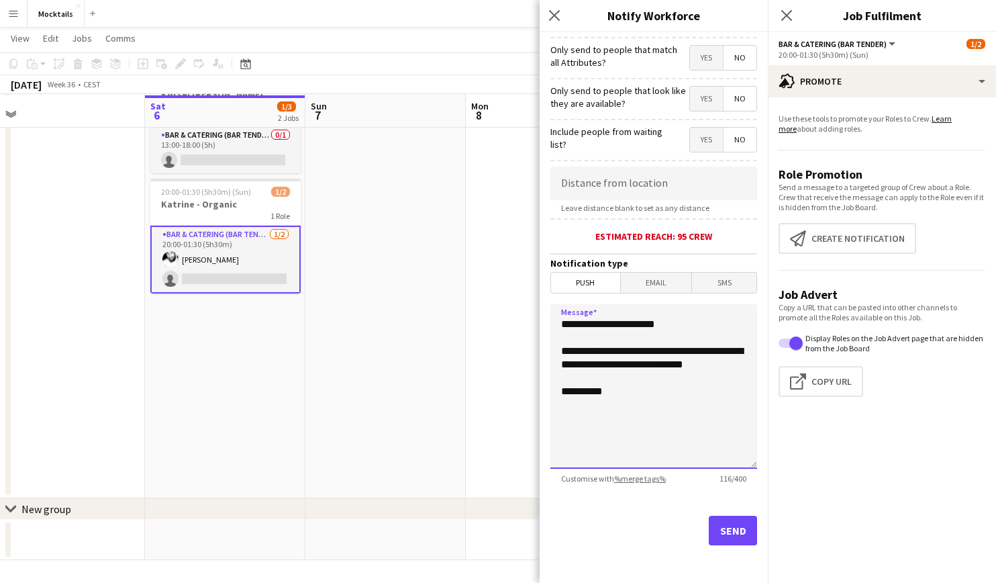
type textarea "**********"
click at [733, 538] on button "Send" at bounding box center [733, 531] width 48 height 30
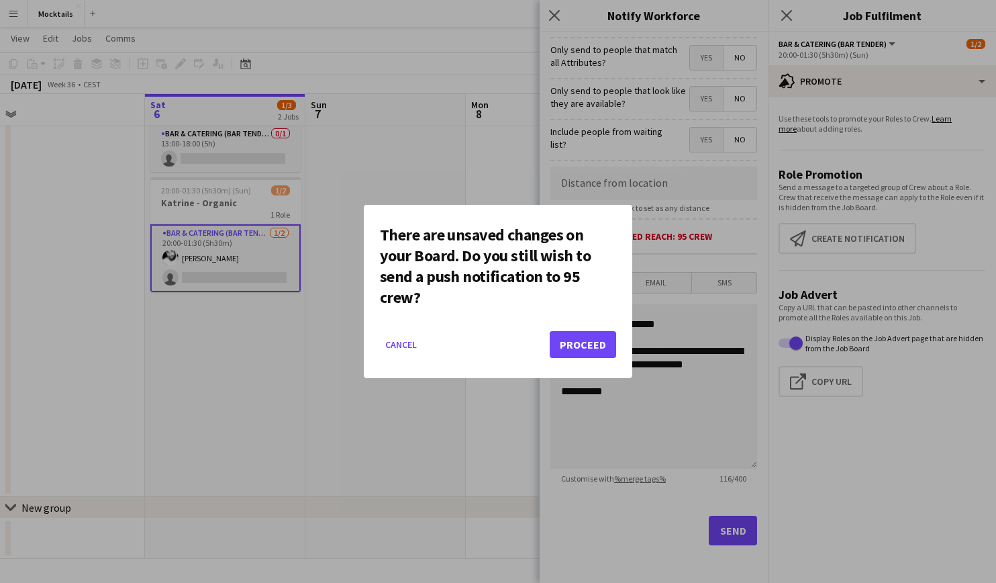
scroll to position [0, 0]
click at [584, 350] on button "Proceed" at bounding box center [583, 344] width 66 height 27
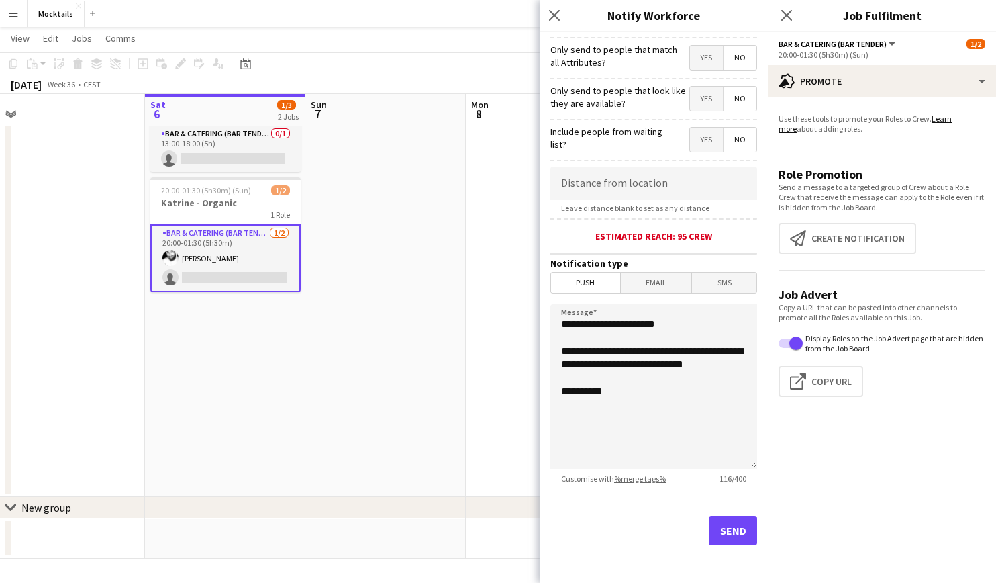
scroll to position [87, 0]
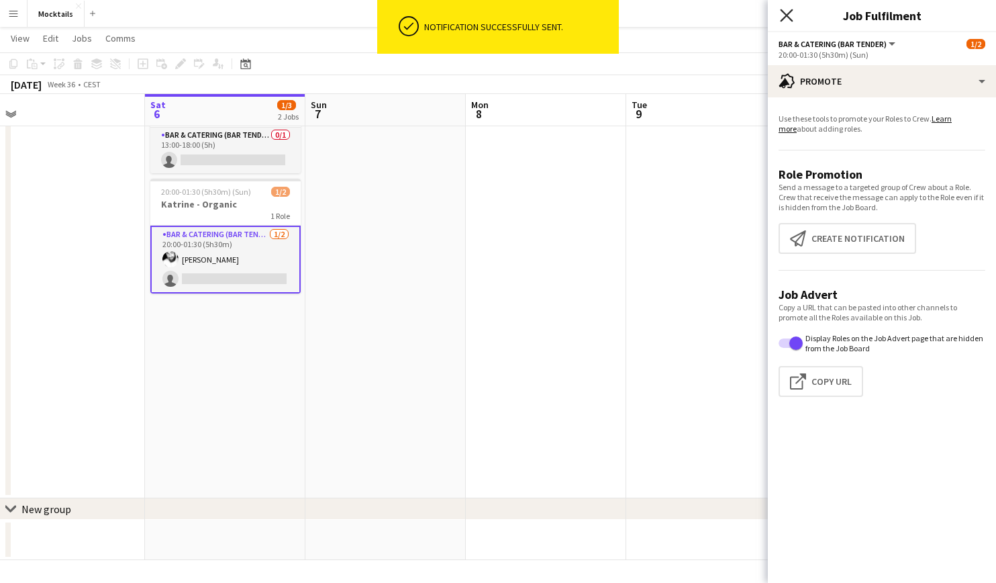
click at [788, 21] on icon "Close pop-in" at bounding box center [786, 15] width 13 height 13
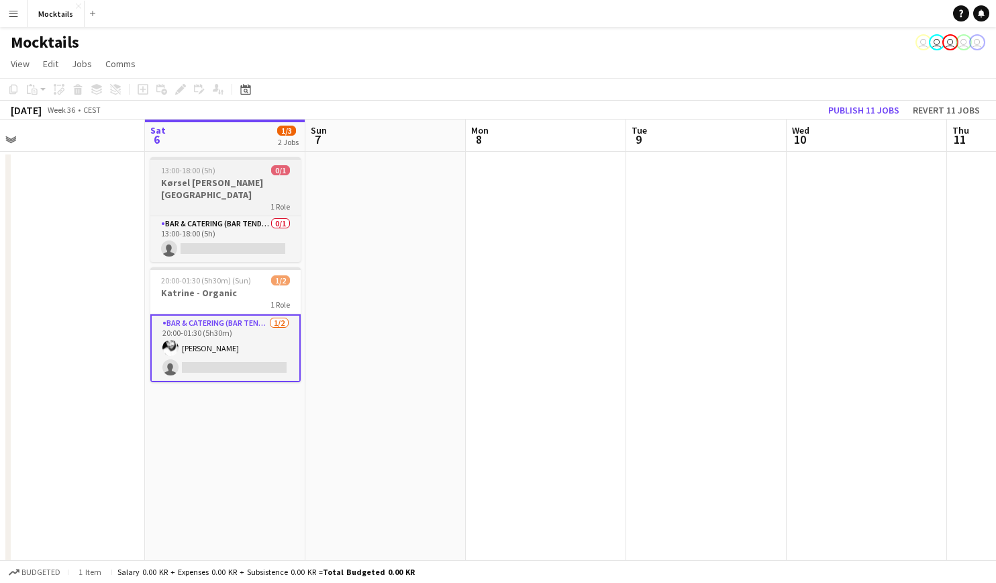
scroll to position [0, 0]
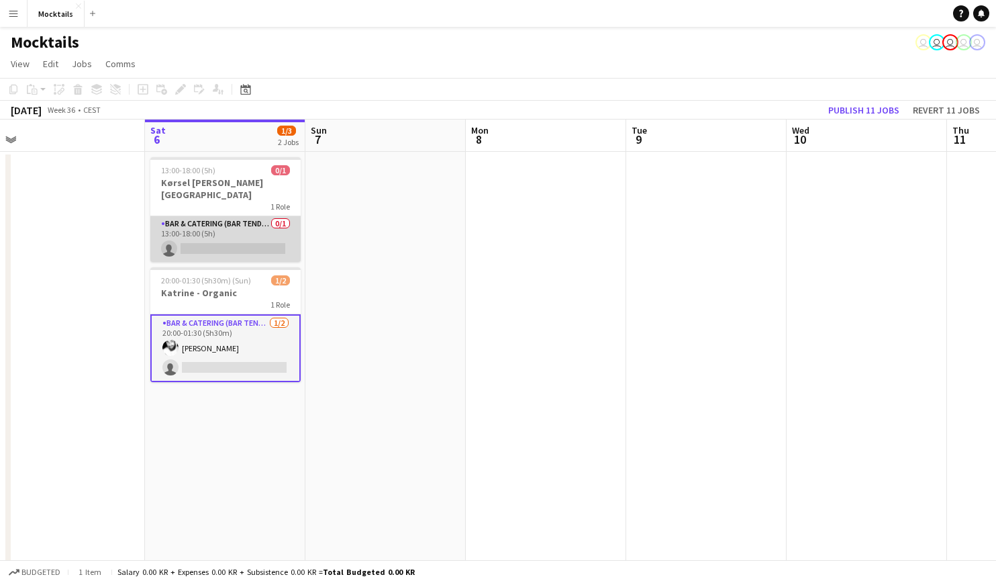
click at [234, 224] on app-card-role "Bar & Catering (Bar Tender) 0/1 13:00-18:00 (5h) single-neutral-actions" at bounding box center [225, 239] width 150 height 46
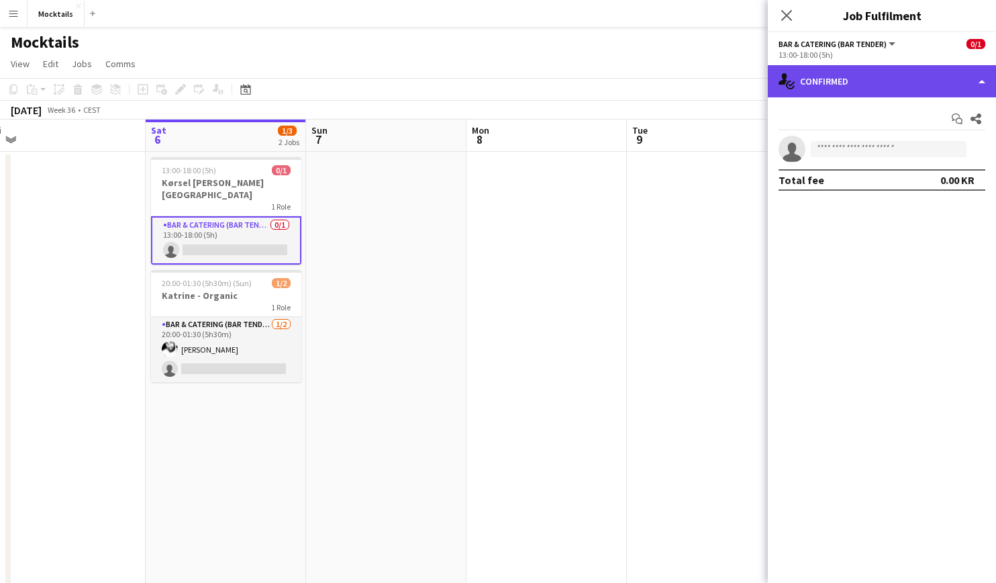
click at [828, 95] on div "single-neutral-actions-check-2 Confirmed" at bounding box center [882, 81] width 228 height 32
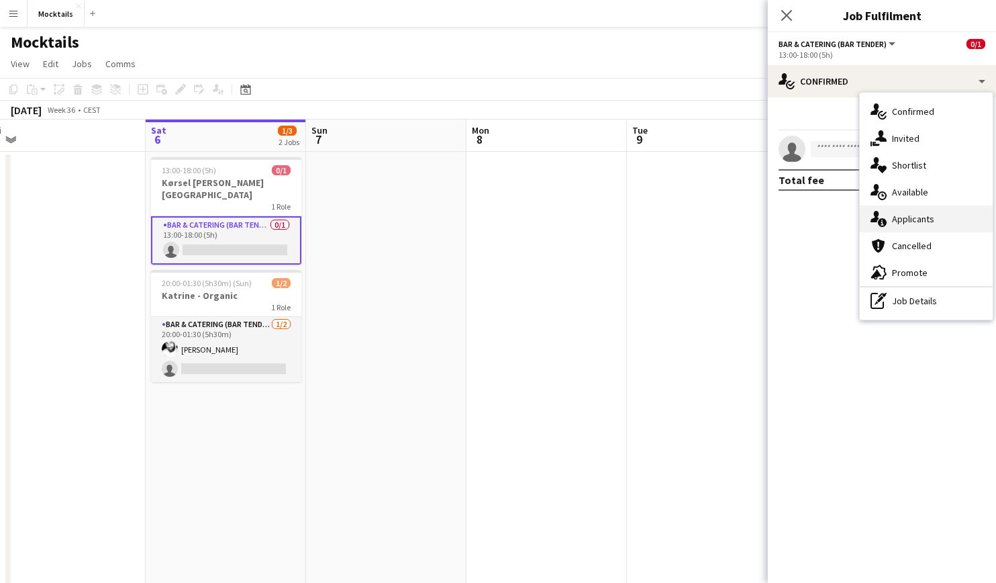
click at [926, 222] on span "Applicants" at bounding box center [913, 219] width 42 height 12
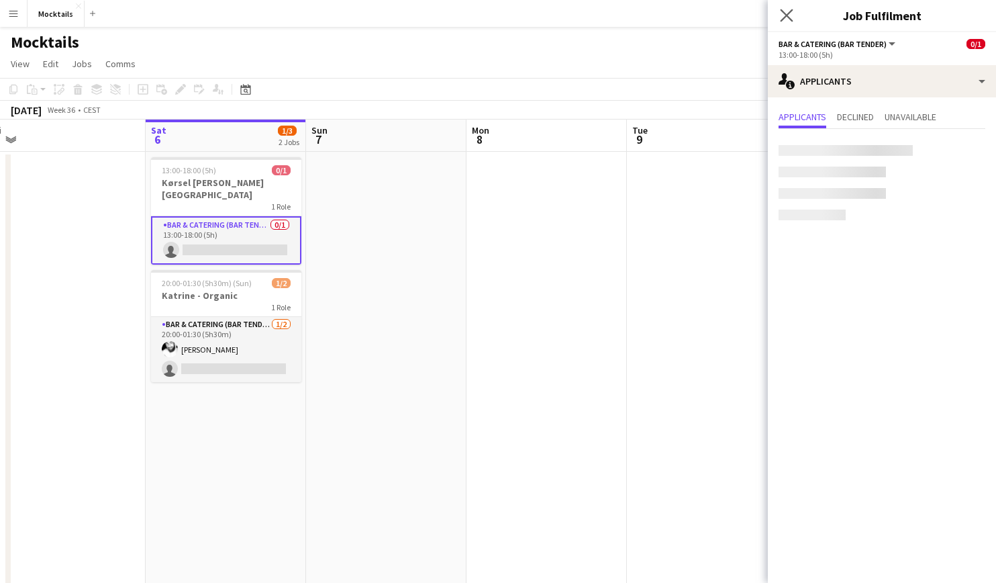
click at [787, 22] on app-icon "Close pop-in" at bounding box center [786, 15] width 19 height 19
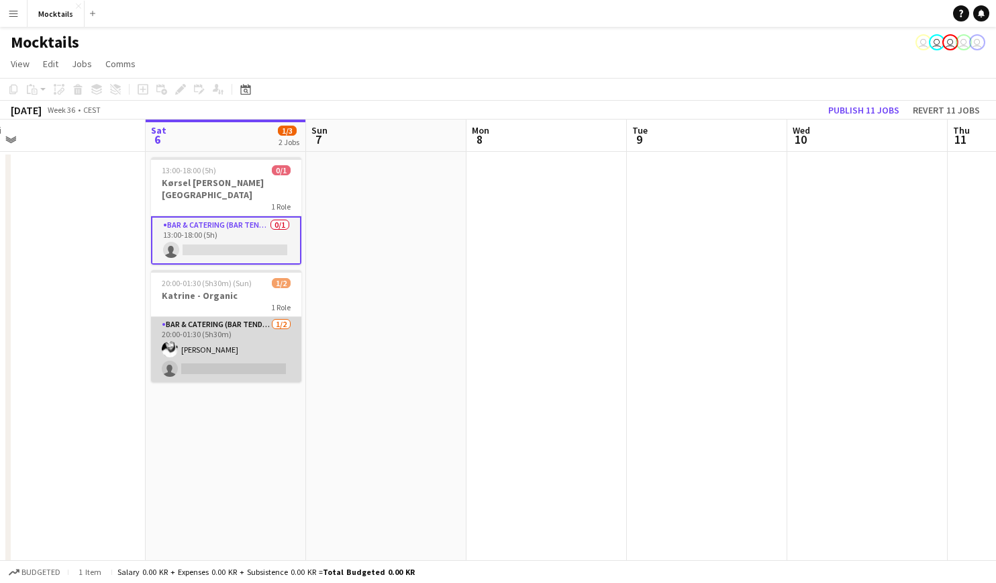
click at [244, 347] on app-card-role "Bar & Catering (Bar Tender) 1/2 20:00-01:30 (5h30m) Jimmy Torp single-neutral-a…" at bounding box center [226, 349] width 150 height 65
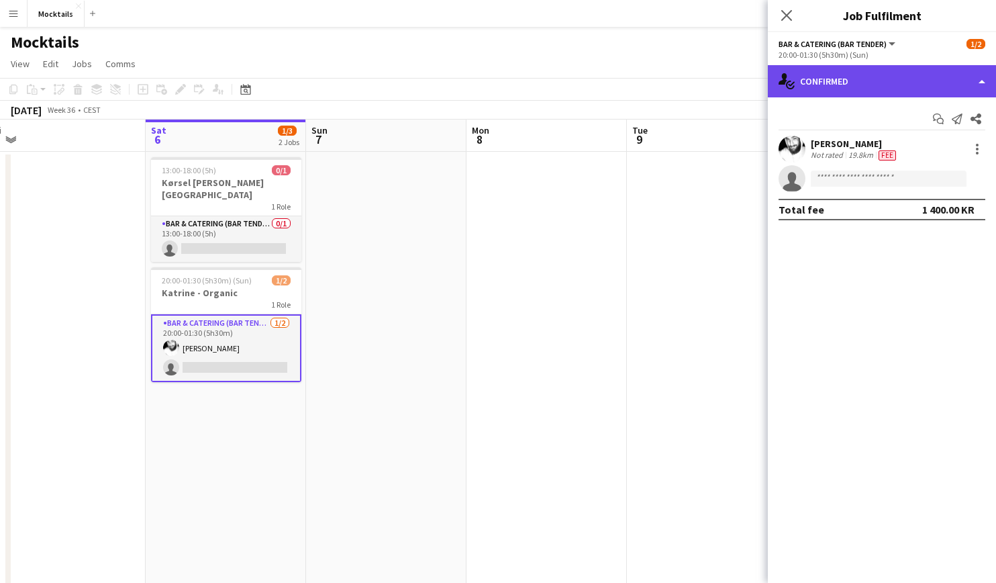
click at [874, 83] on div "single-neutral-actions-check-2 Confirmed" at bounding box center [882, 81] width 228 height 32
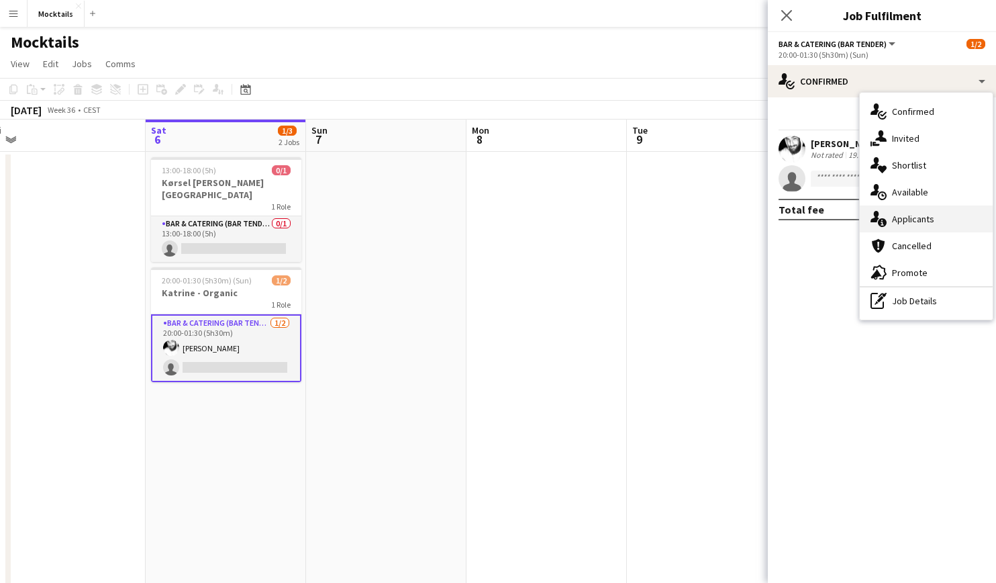
click at [920, 224] on span "Applicants" at bounding box center [913, 219] width 42 height 12
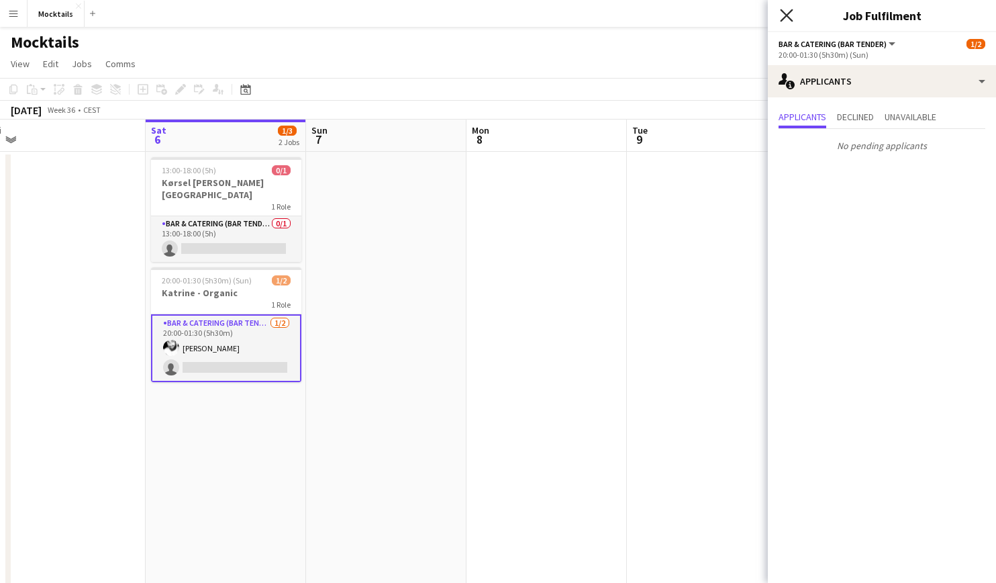
click at [790, 17] on icon "Close pop-in" at bounding box center [786, 15] width 13 height 13
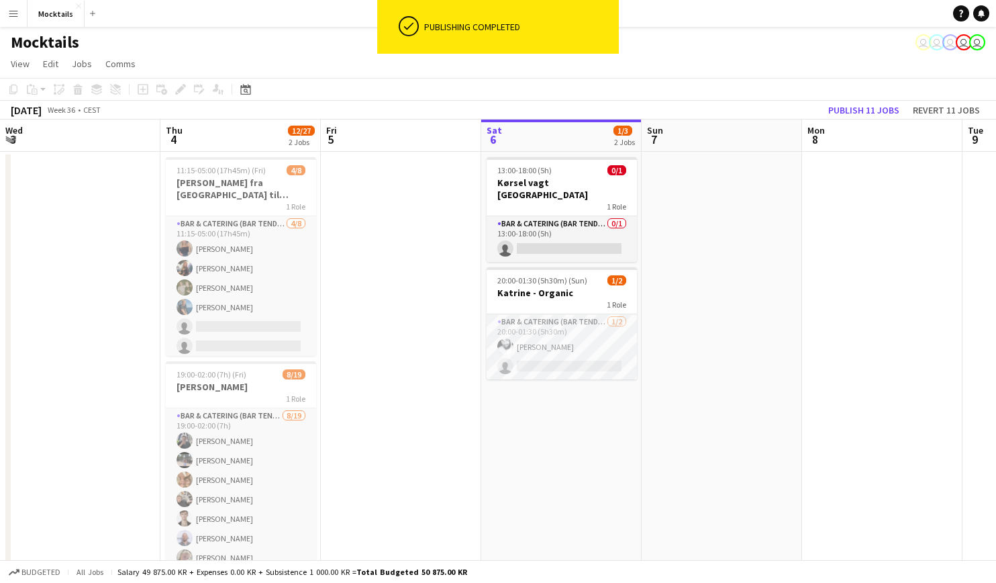
scroll to position [0, 321]
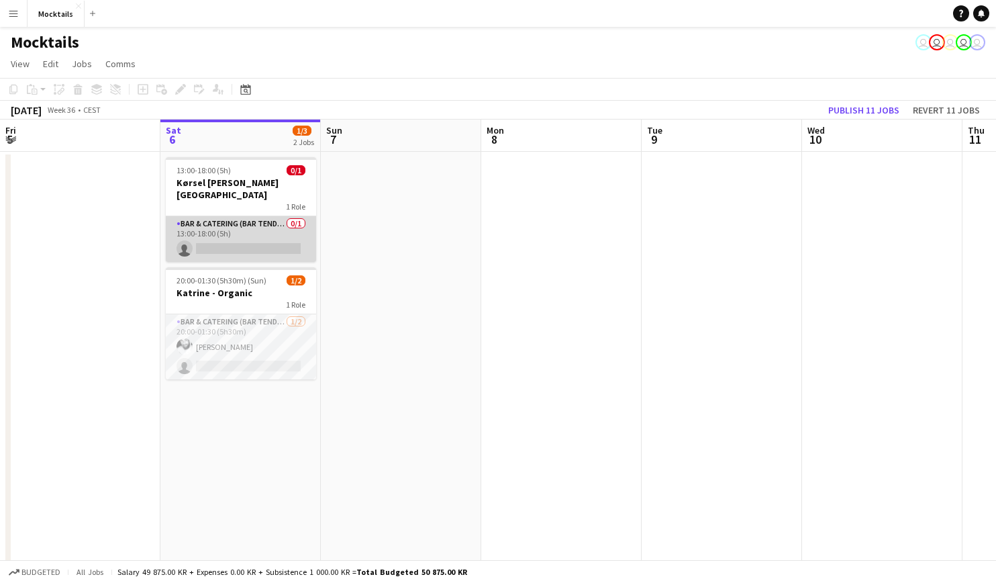
click at [240, 222] on app-card-role "Bar & Catering (Bar Tender) 0/1 13:00-18:00 (5h) single-neutral-actions" at bounding box center [241, 239] width 150 height 46
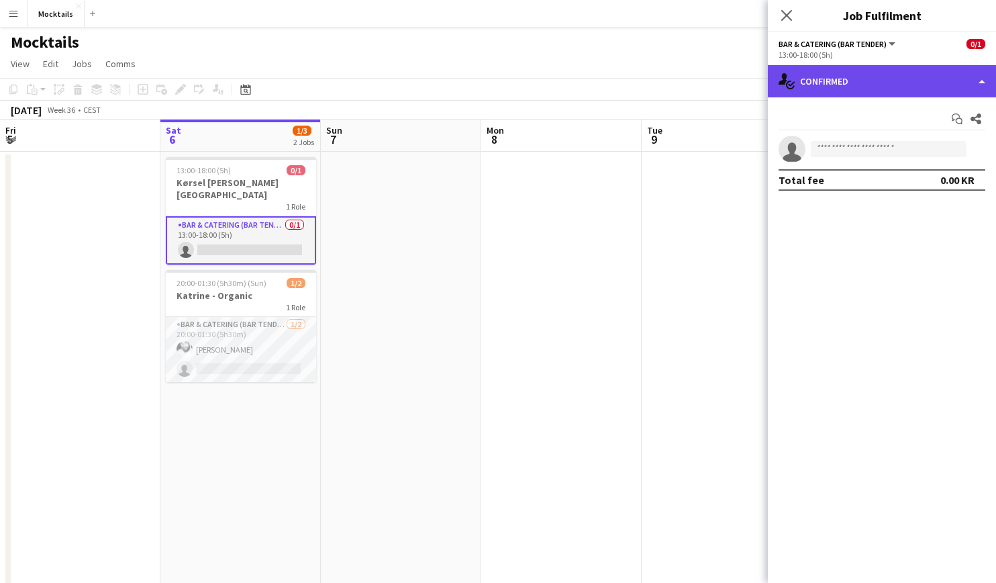
click at [806, 80] on div "single-neutral-actions-check-2 Confirmed" at bounding box center [882, 81] width 228 height 32
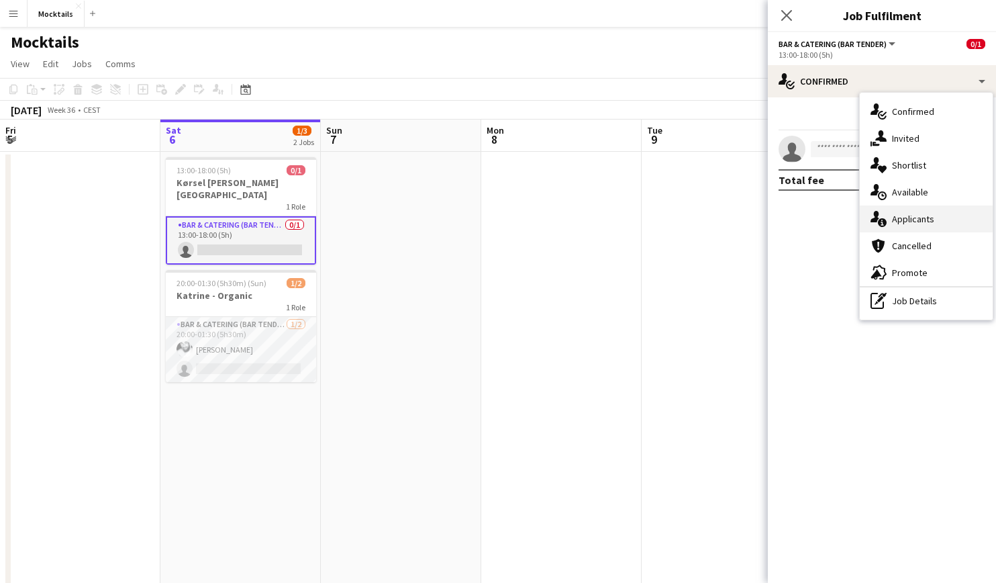
click at [899, 219] on span "Applicants" at bounding box center [913, 219] width 42 height 12
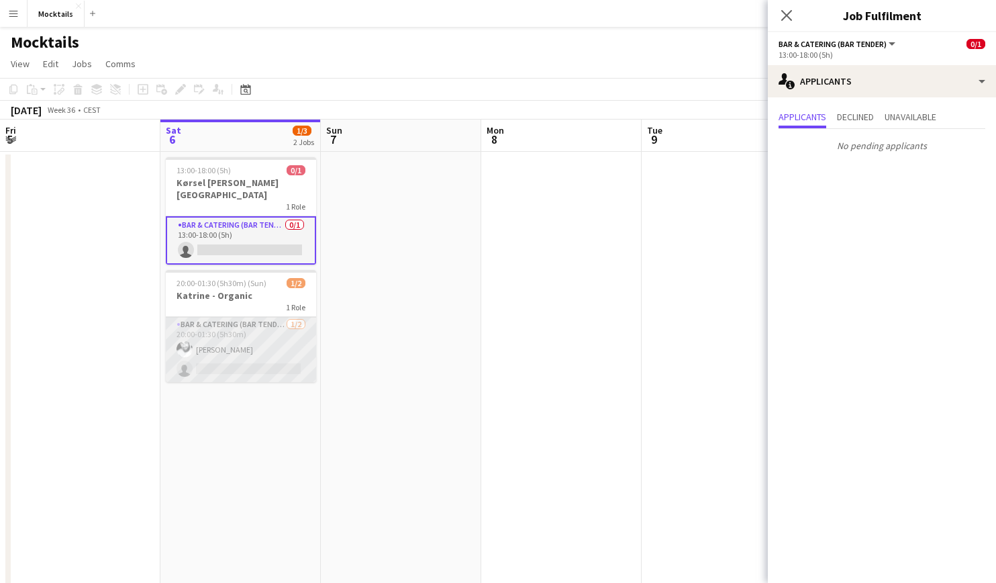
click at [228, 335] on app-card-role "Bar & Catering (Bar Tender) 1/2 20:00-01:30 (5h30m) Jimmy Torp single-neutral-a…" at bounding box center [241, 349] width 150 height 65
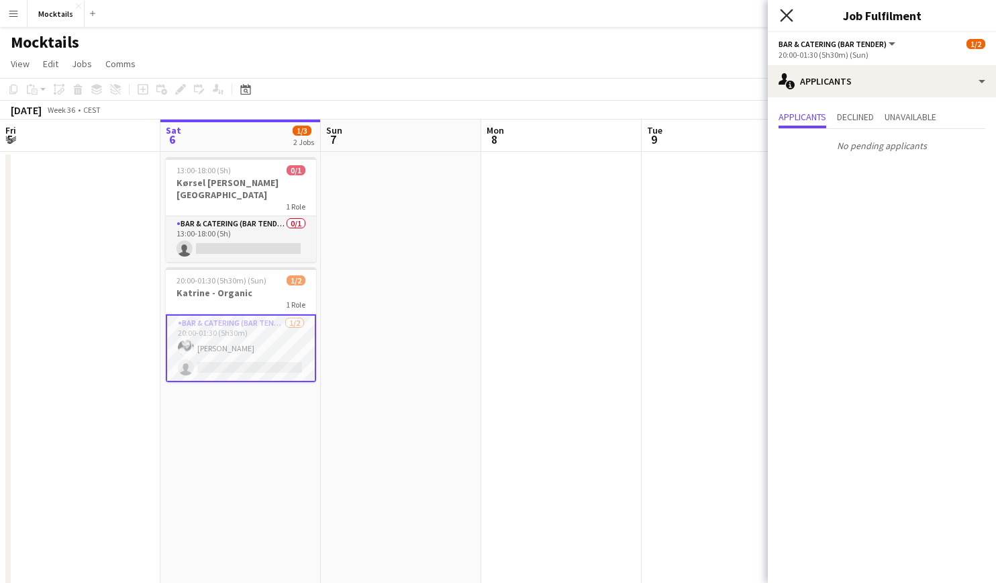
click at [786, 13] on icon "Close pop-in" at bounding box center [786, 15] width 13 height 13
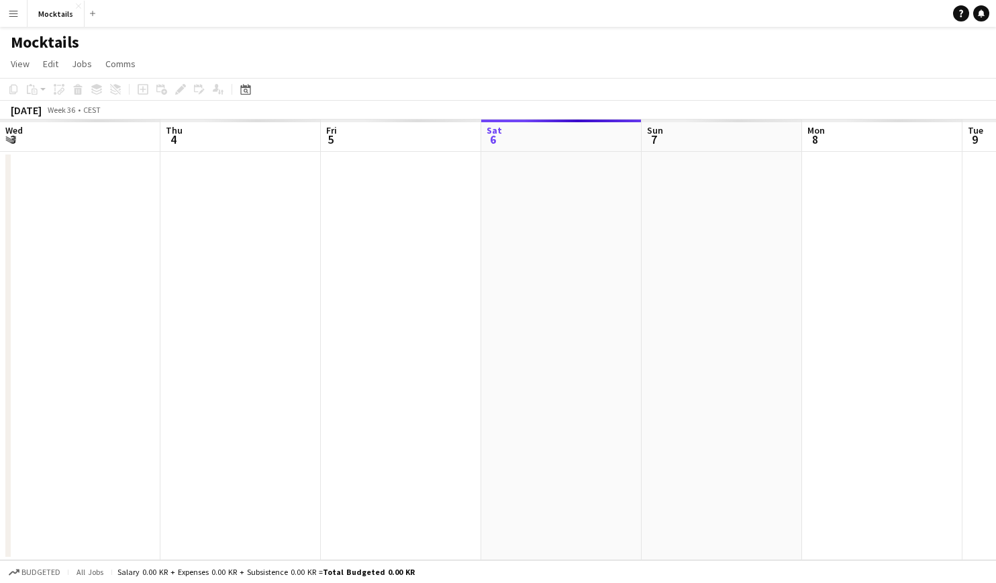
scroll to position [0, 321]
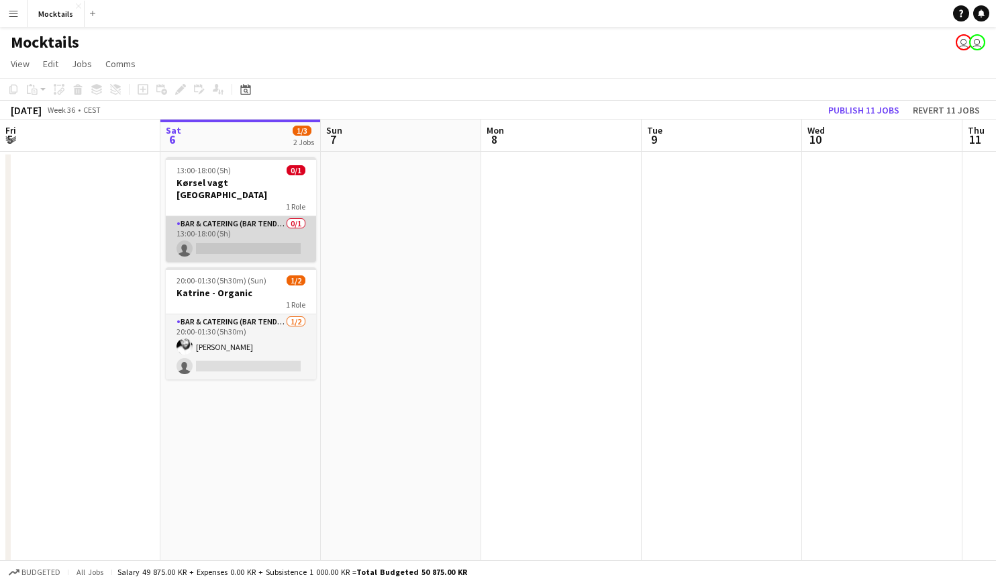
click at [238, 229] on app-card-role "Bar & Catering (Bar Tender) 0/1 13:00-18:00 (5h) single-neutral-actions" at bounding box center [241, 239] width 150 height 46
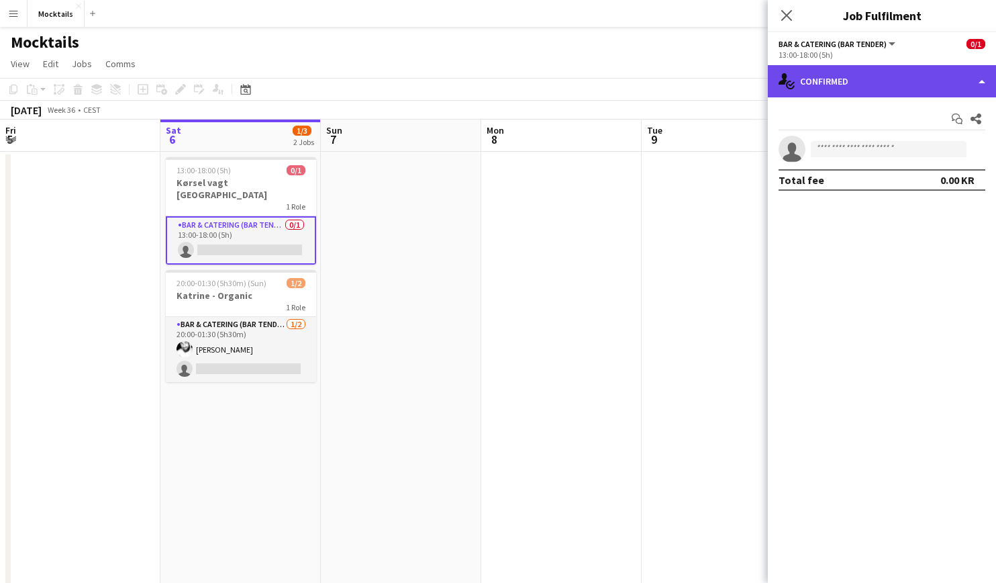
click at [845, 80] on div "single-neutral-actions-check-2 Confirmed" at bounding box center [882, 81] width 228 height 32
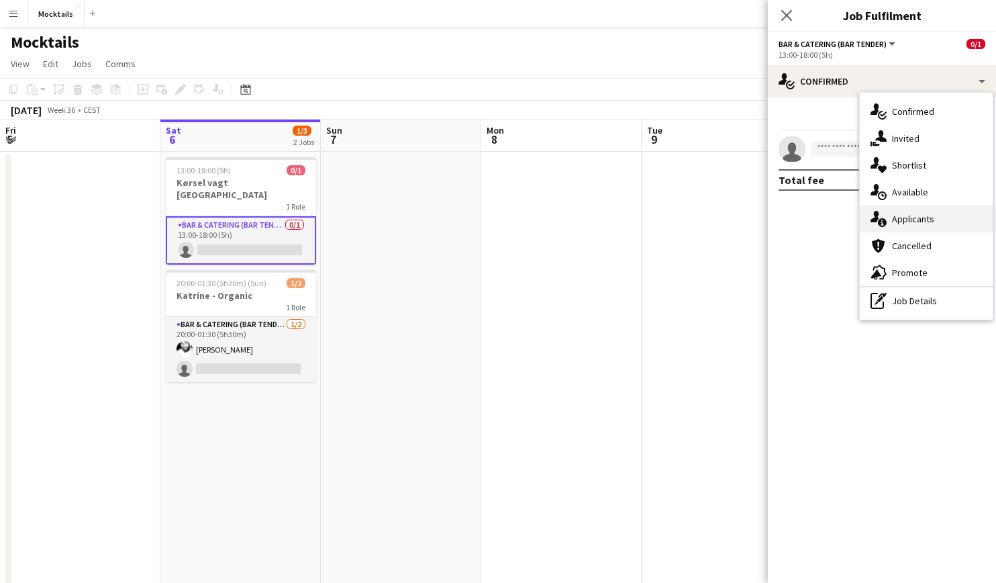
click at [908, 219] on span "Applicants" at bounding box center [913, 219] width 42 height 12
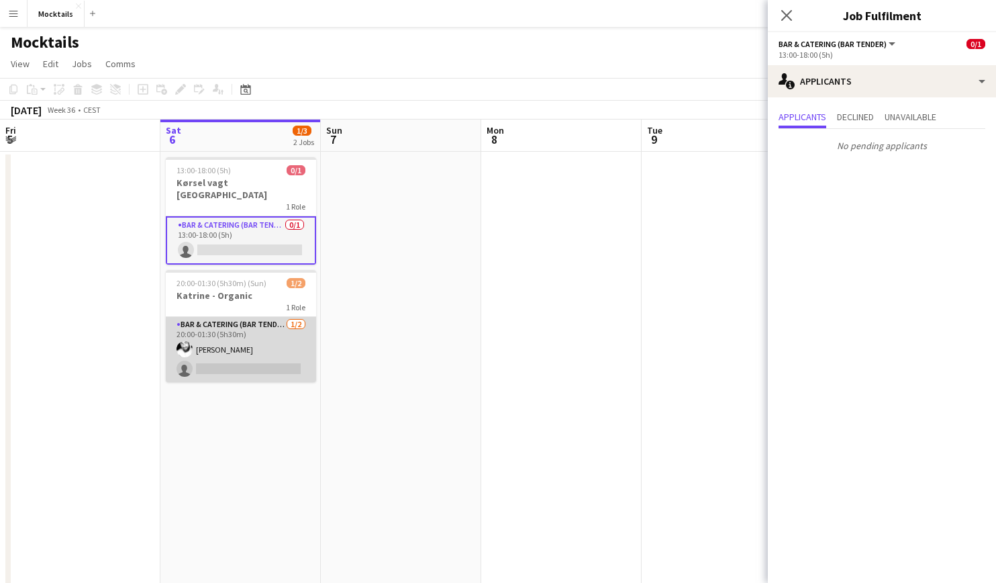
click at [236, 360] on app-card-role "Bar & Catering (Bar Tender) 1/2 20:00-01:30 (5h30m) Jimmy Torp single-neutral-a…" at bounding box center [241, 349] width 150 height 65
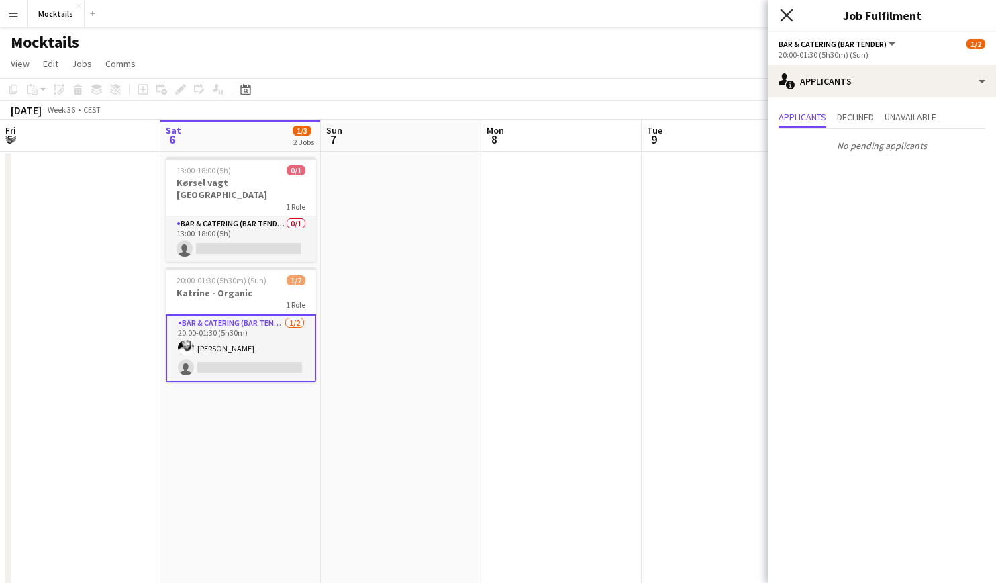
click at [788, 19] on icon "Close pop-in" at bounding box center [786, 15] width 13 height 13
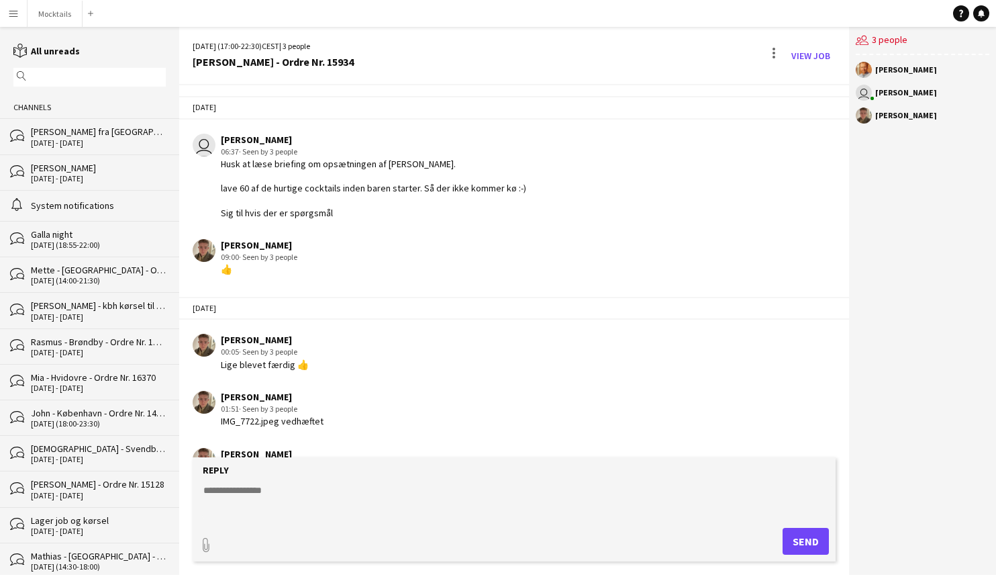
scroll to position [297, 0]
